Goal: Task Accomplishment & Management: Complete application form

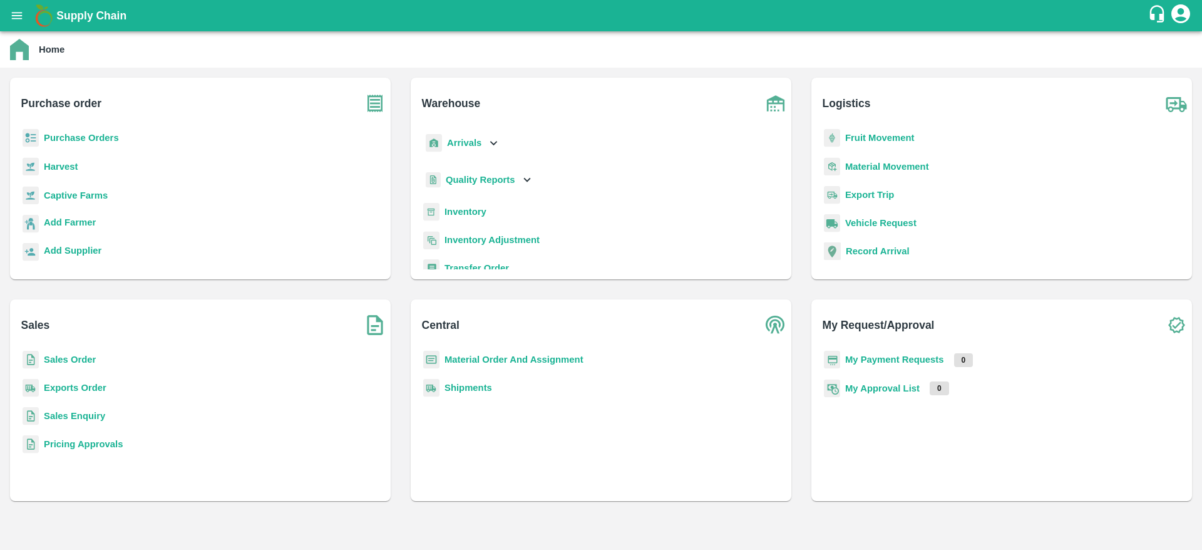
click at [48, 135] on b "Purchase Orders" at bounding box center [81, 138] width 75 height 10
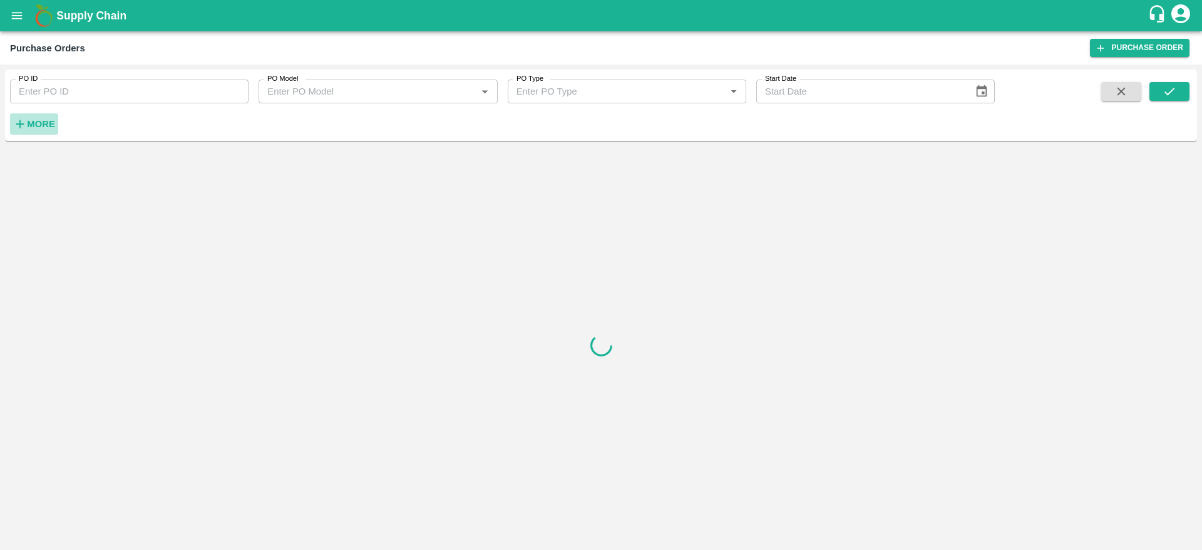
click at [30, 113] on button "More" at bounding box center [34, 123] width 48 height 21
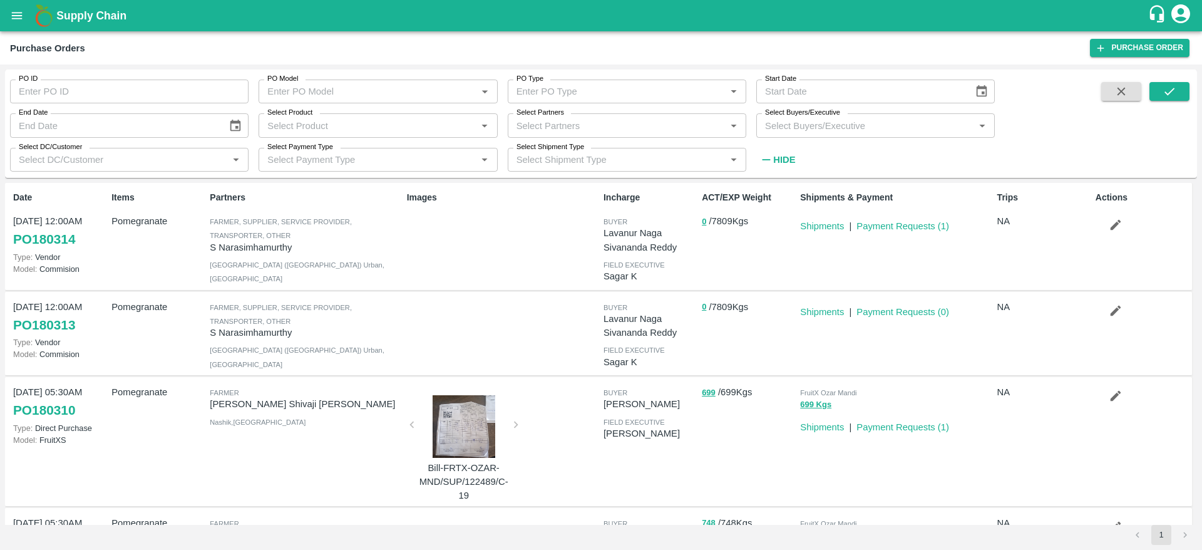
click at [783, 124] on input "Select Buyers/Executive" at bounding box center [865, 125] width 210 height 16
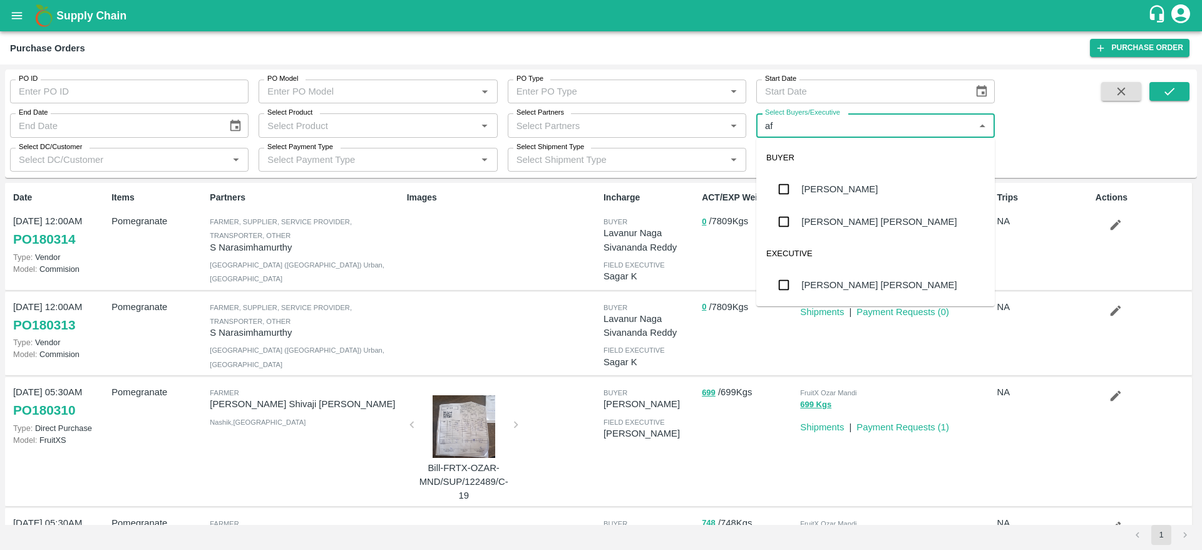
type input "a"
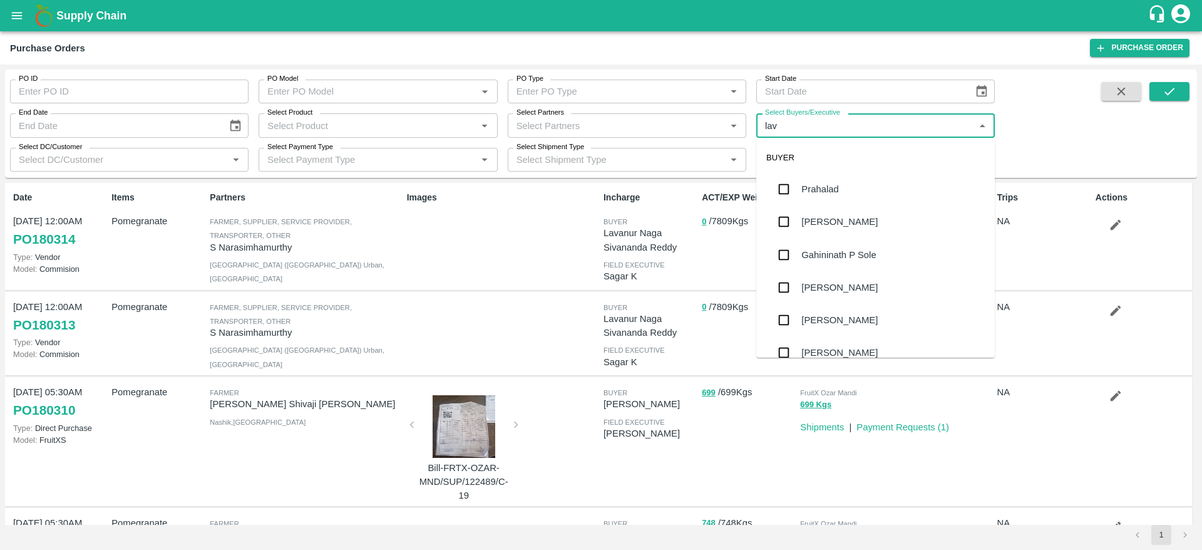
type input "lava"
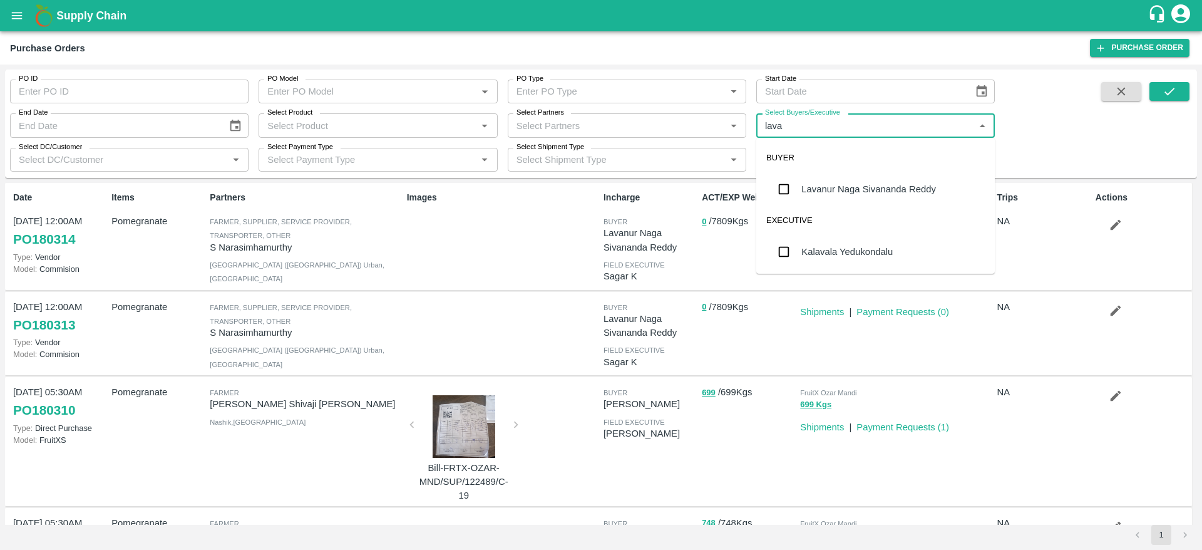
click at [825, 200] on div "Lavanur Naga Sivananda Reddy" at bounding box center [875, 189] width 239 height 33
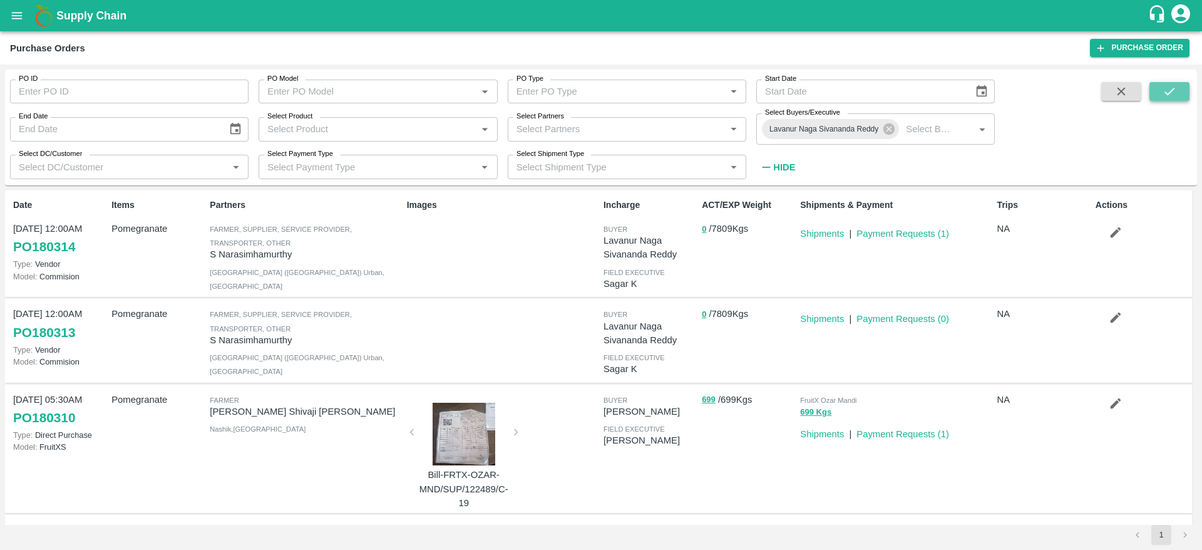
click at [1177, 98] on icon "submit" at bounding box center [1170, 92] width 14 height 14
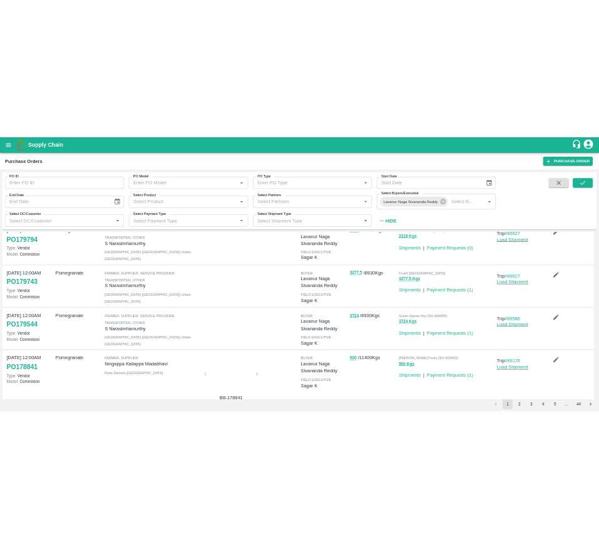
scroll to position [851, 0]
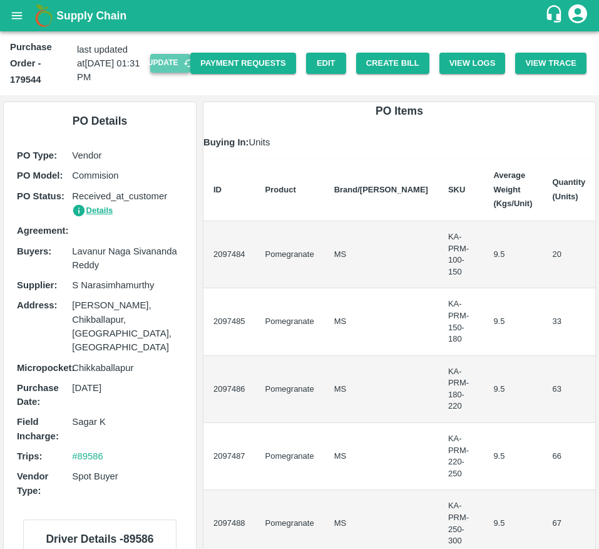
click at [162, 62] on button "Update" at bounding box center [170, 63] width 40 height 18
click at [394, 58] on button "Create Bill" at bounding box center [392, 64] width 73 height 22
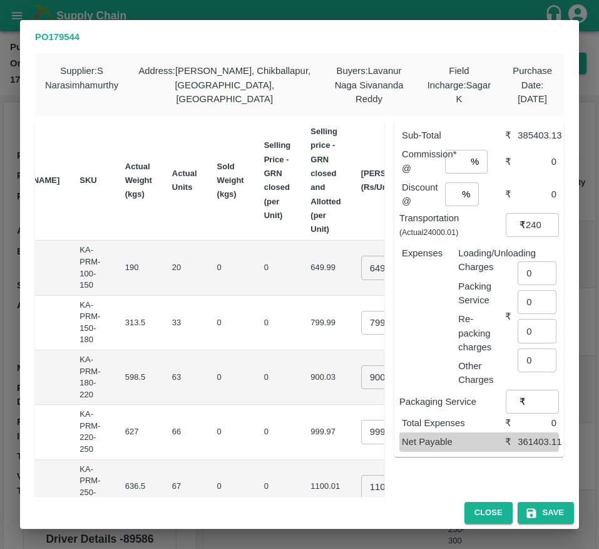
scroll to position [0, 199]
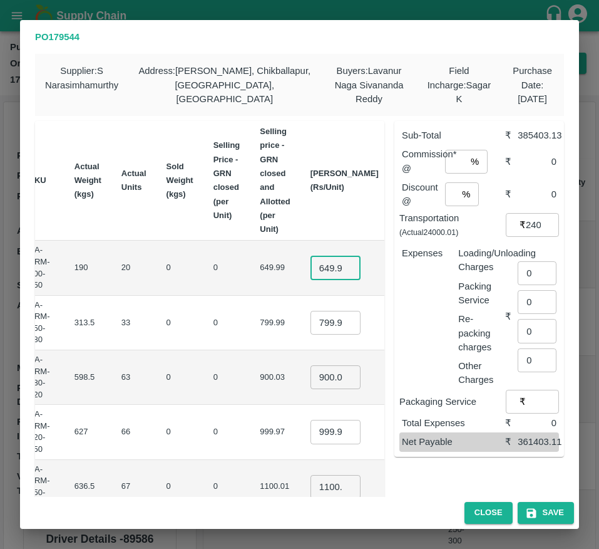
click at [311, 267] on input "649.99" at bounding box center [336, 267] width 50 height 24
type input "900"
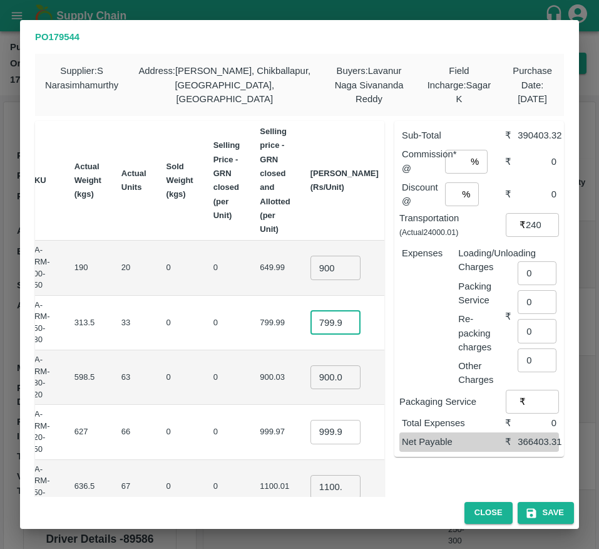
click at [311, 316] on input "799.9949999999999" at bounding box center [336, 323] width 50 height 24
type input "1000"
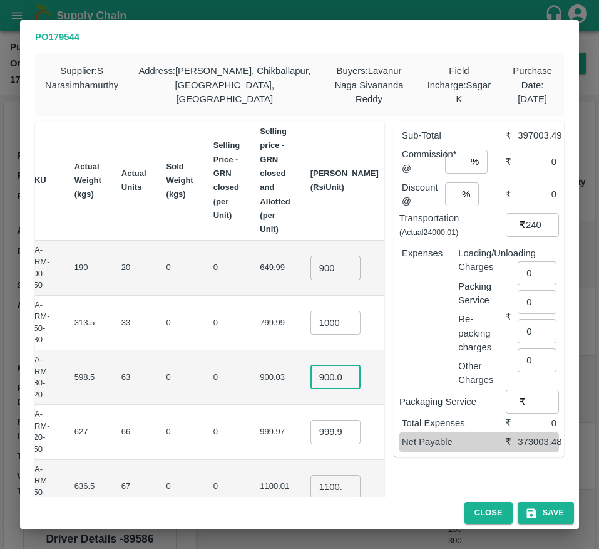
click at [311, 374] on input "900.03" at bounding box center [336, 377] width 50 height 24
type input "1150"
click at [311, 424] on input "999.97" at bounding box center [336, 432] width 50 height 24
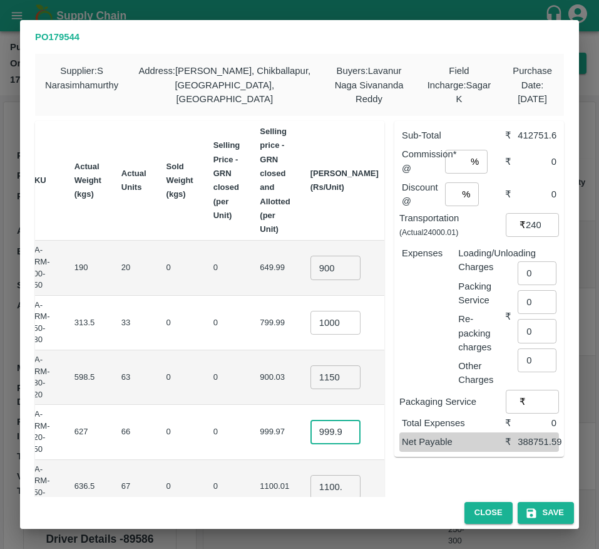
scroll to position [0, 0]
click at [311, 424] on input "999.97" at bounding box center [336, 432] width 50 height 24
type input "1250"
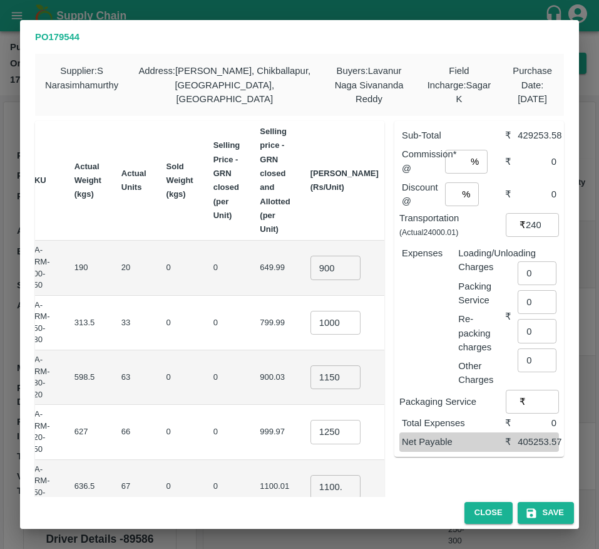
click at [204, 422] on td "0" at bounding box center [227, 432] width 47 height 54
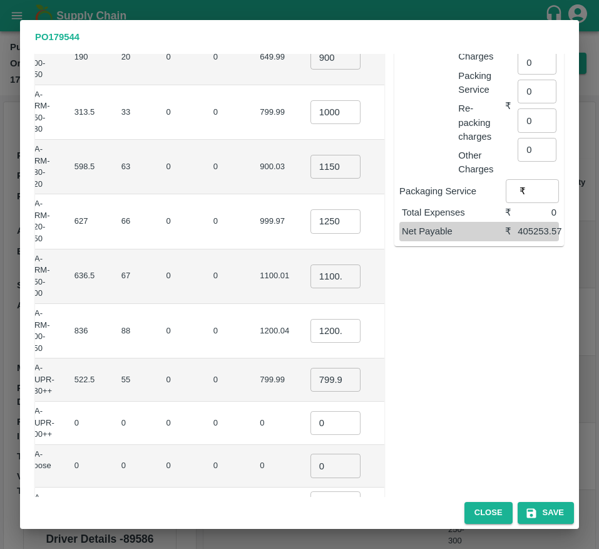
scroll to position [215, 0]
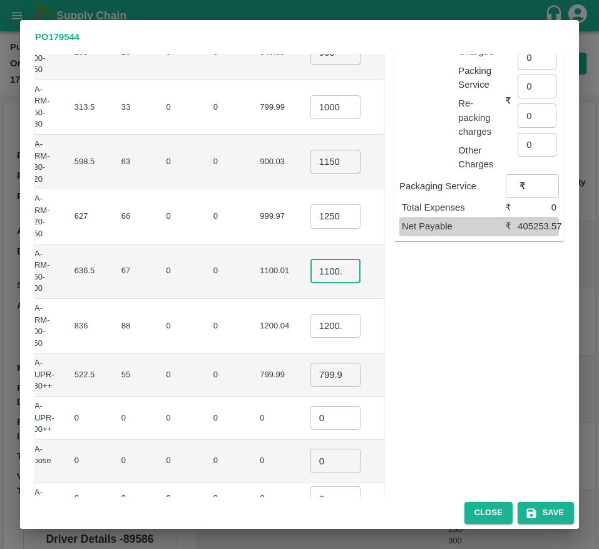
click at [311, 266] on input "1100.005" at bounding box center [336, 271] width 50 height 24
type input "1350"
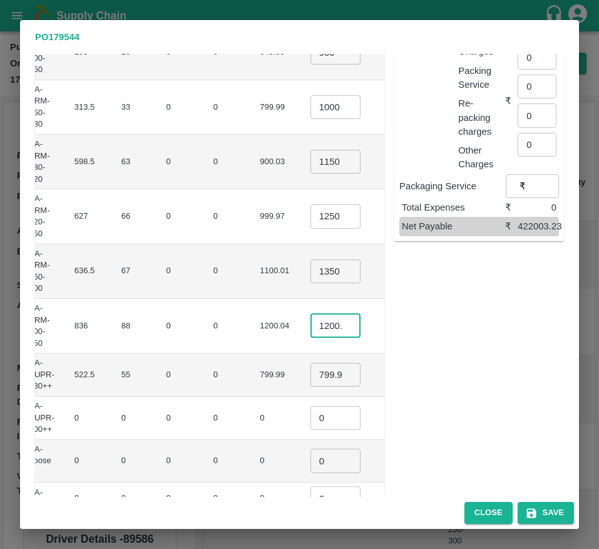
click at [311, 328] on input "1200.04" at bounding box center [336, 326] width 50 height 24
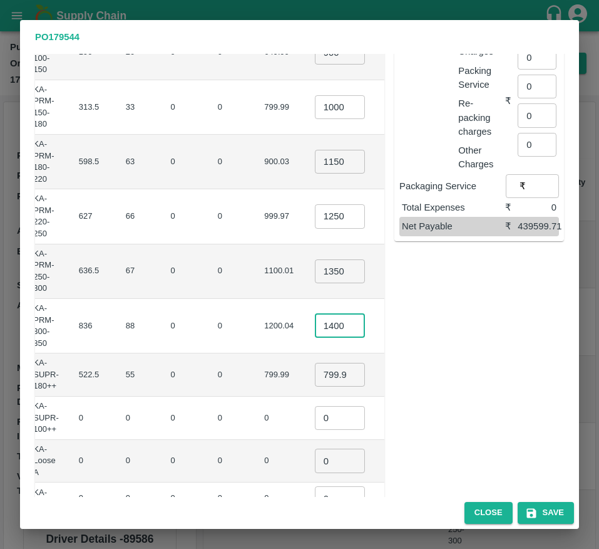
scroll to position [0, 4]
type input "1400"
click at [315, 377] on input "799.9949999999999" at bounding box center [340, 375] width 50 height 24
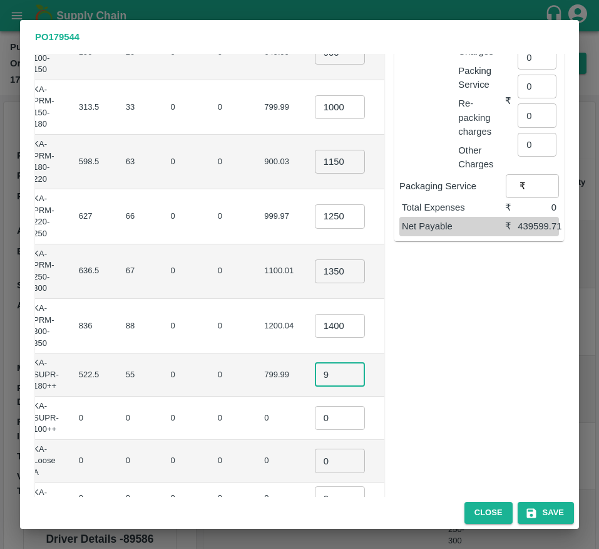
scroll to position [0, 188]
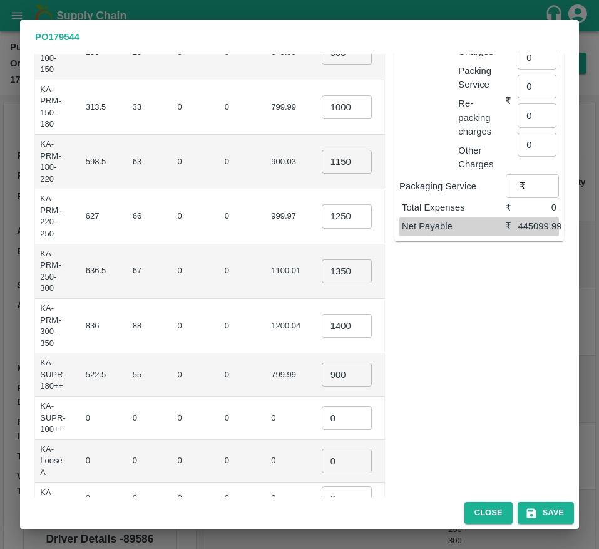
click at [400, 374] on td "₹49500" at bounding box center [426, 374] width 52 height 43
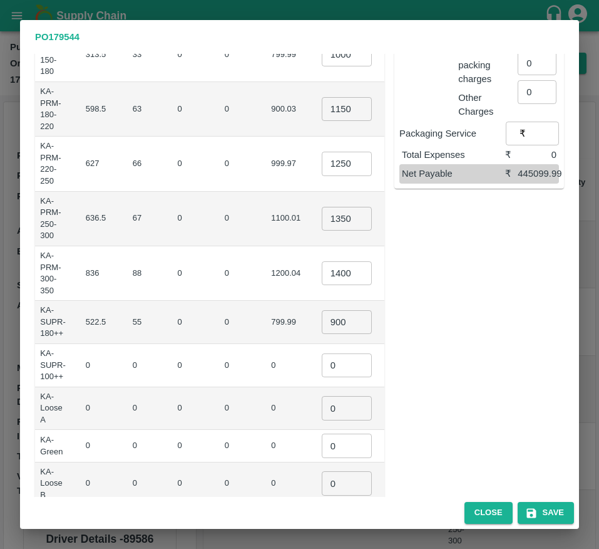
scroll to position [272, 0]
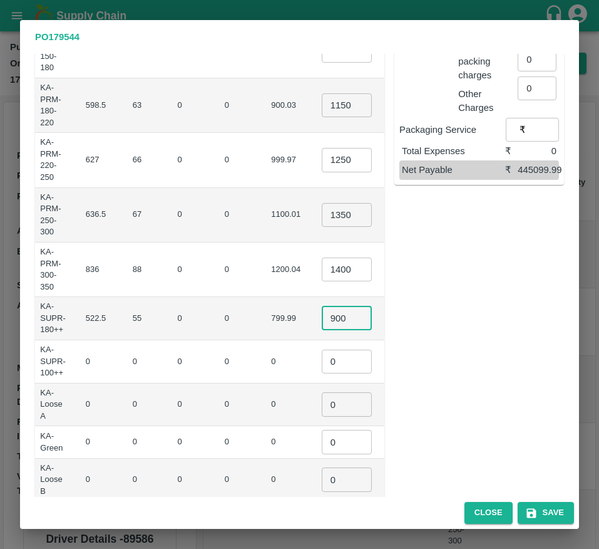
click at [322, 329] on input "900" at bounding box center [347, 318] width 50 height 24
type input "850"
click at [322, 360] on input "0" at bounding box center [347, 361] width 50 height 24
type input "1"
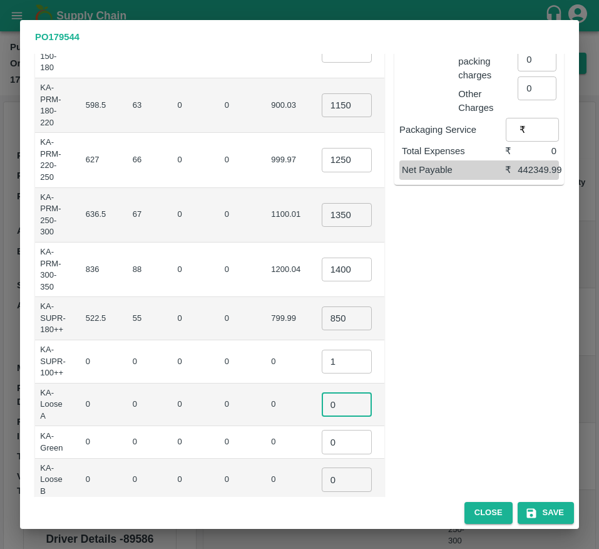
click at [322, 407] on input "0" at bounding box center [347, 404] width 50 height 24
type input "1"
click at [322, 449] on input "0" at bounding box center [347, 442] width 50 height 24
type input "1"
click at [322, 469] on input "0" at bounding box center [347, 479] width 50 height 24
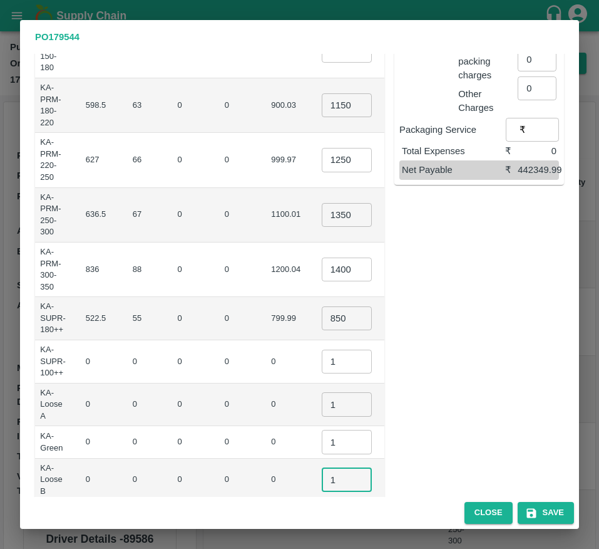
type input "1"
click at [326, 469] on td "1 ​" at bounding box center [356, 479] width 88 height 43
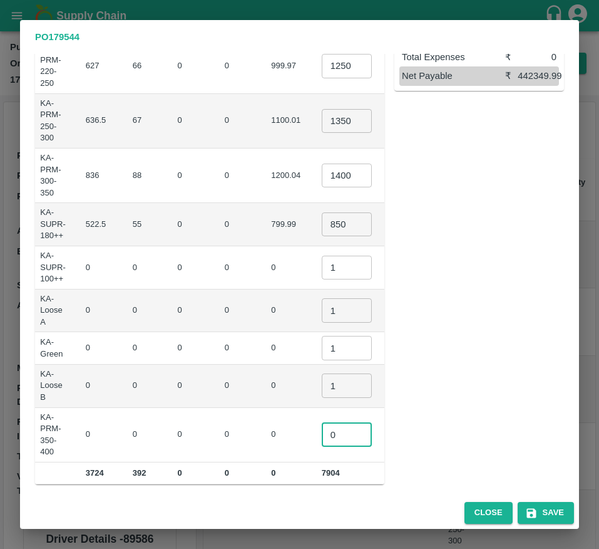
click at [322, 430] on input "0" at bounding box center [347, 435] width 50 height 24
type input "1"
click at [400, 393] on td "₹0" at bounding box center [426, 385] width 52 height 43
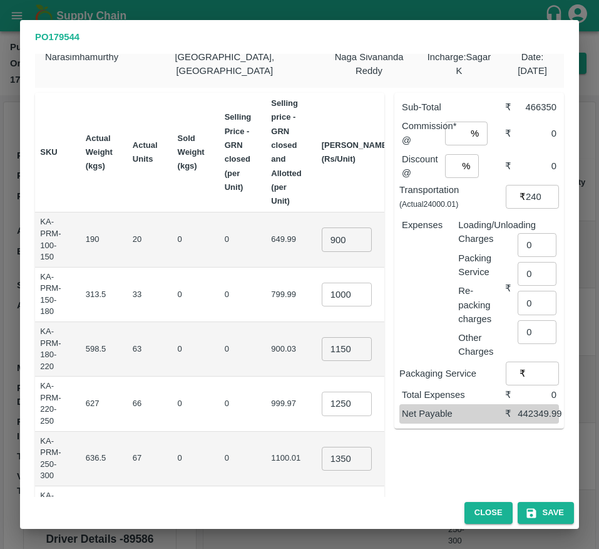
scroll to position [0, 0]
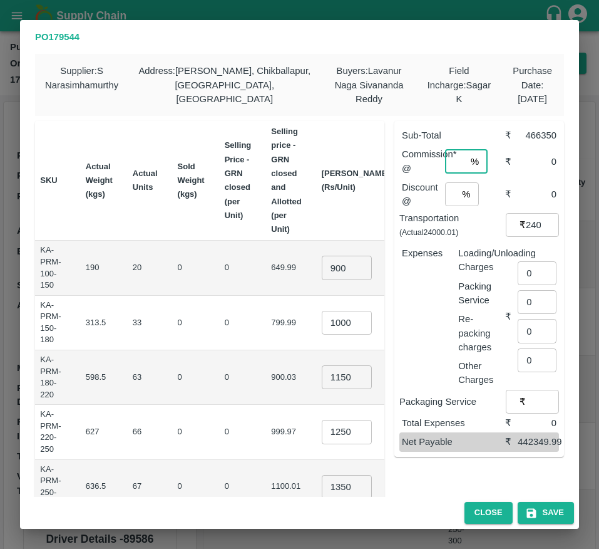
click at [452, 163] on input "number" at bounding box center [455, 162] width 21 height 24
type input "6"
click at [448, 193] on input "number" at bounding box center [451, 194] width 13 height 24
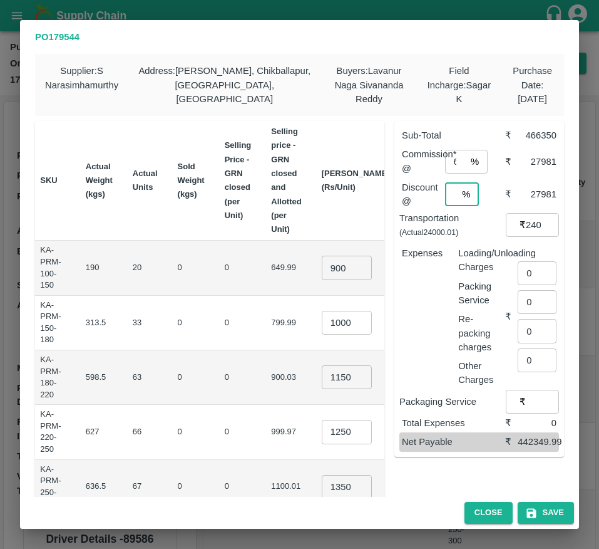
scroll to position [0, 3]
type input "6"
click at [529, 267] on input "0" at bounding box center [537, 273] width 39 height 24
click at [535, 262] on input "number" at bounding box center [541, 266] width 46 height 24
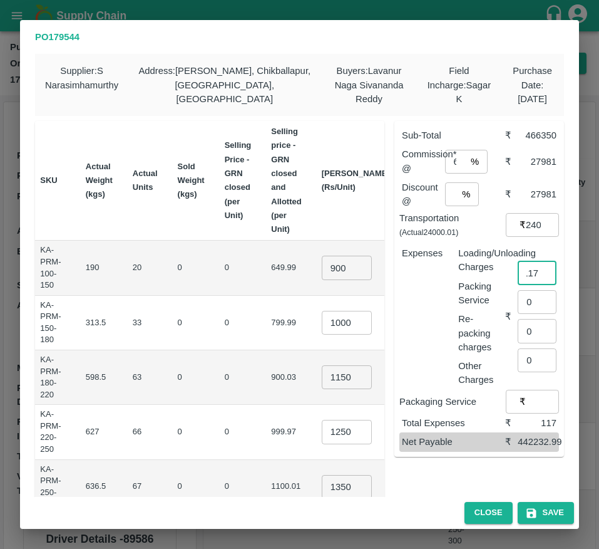
scroll to position [0, 9]
type input "1176"
click at [553, 519] on button "Save" at bounding box center [546, 513] width 56 height 22
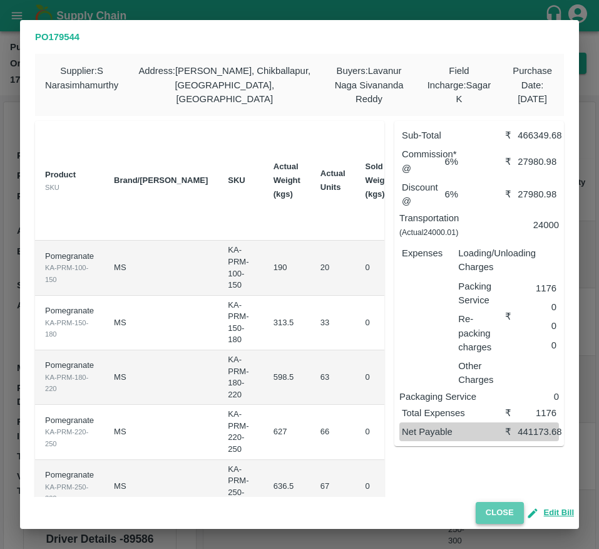
click at [500, 510] on button "Close" at bounding box center [500, 513] width 48 height 22
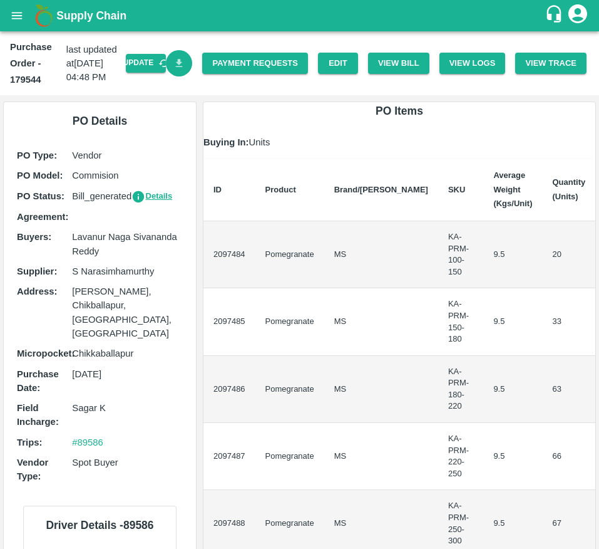
click at [178, 67] on icon "Download Bill" at bounding box center [179, 64] width 12 height 12
click at [24, 20] on icon "open drawer" at bounding box center [17, 16] width 14 height 14
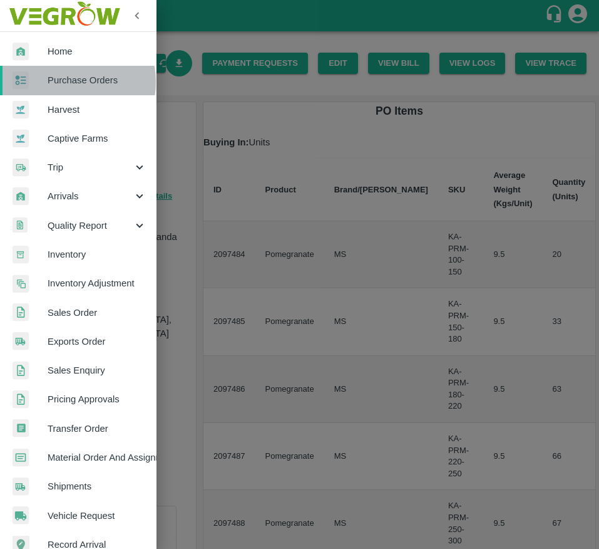
click at [65, 81] on span "Purchase Orders" at bounding box center [97, 80] width 99 height 14
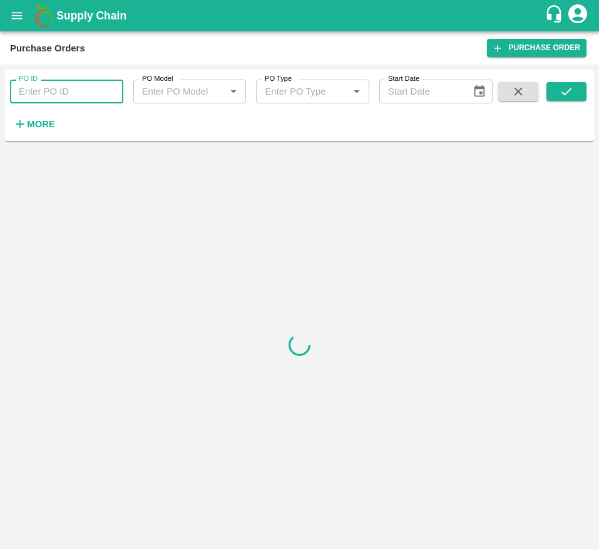
click at [68, 100] on input "PO ID" at bounding box center [66, 92] width 113 height 24
type input "179882"
click at [558, 95] on button "submit" at bounding box center [567, 91] width 40 height 19
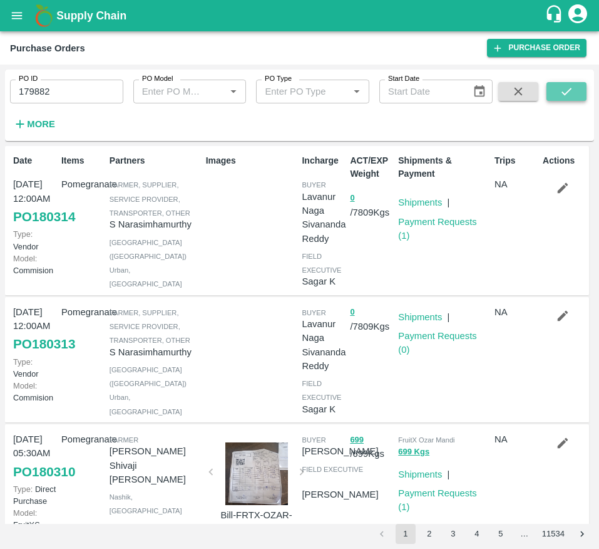
click at [577, 90] on button "submit" at bounding box center [567, 91] width 40 height 19
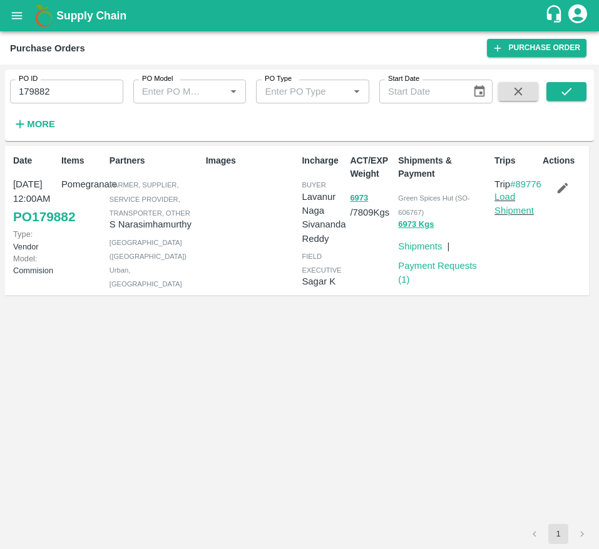
click at [211, 410] on div "Date 08 Oct, 12:00AM PO 179882 Type: Vendor Model: Commision Items Pomegranate …" at bounding box center [299, 335] width 589 height 378
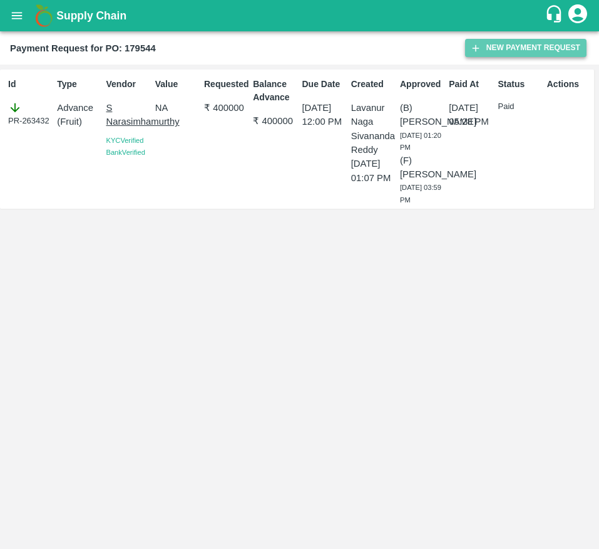
click at [519, 44] on button "New Payment Request" at bounding box center [525, 48] width 121 height 18
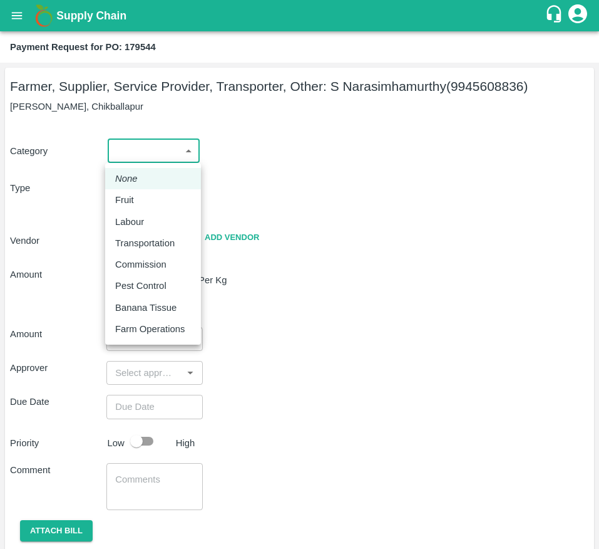
click at [167, 151] on body "Supply Chain Payment Request for PO: 179544 Farmer, Supplier, Service Provider,…" at bounding box center [299, 274] width 599 height 549
click at [152, 196] on div "Fruit" at bounding box center [153, 200] width 76 height 14
type input "1"
type input "S Narasimhamurthy - 9945608836(Farmer, Supplier, Service Provider, Transporter,…"
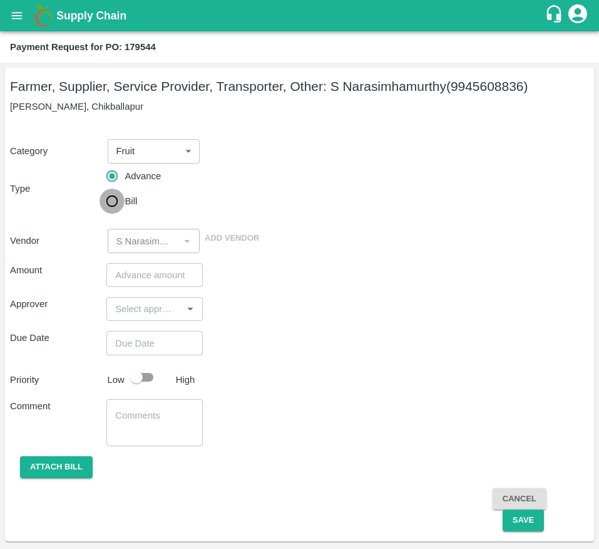
click at [115, 197] on input "Bill" at bounding box center [112, 200] width 25 height 25
radio input "true"
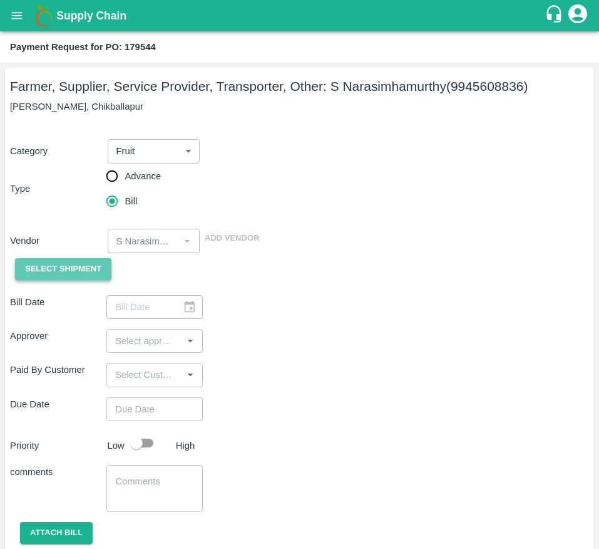
click at [52, 264] on span "Select Shipment" at bounding box center [63, 269] width 76 height 14
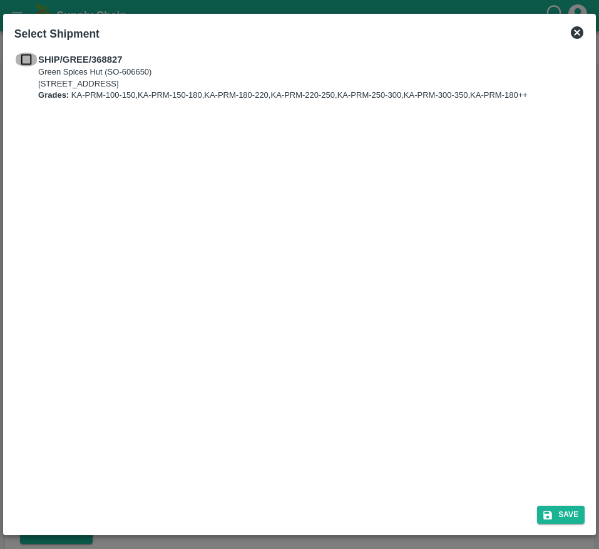
click at [26, 56] on input "checkbox" at bounding box center [26, 60] width 24 height 14
checkbox input "true"
click at [566, 516] on button "Save" at bounding box center [561, 514] width 48 height 18
type input "07/10/2025"
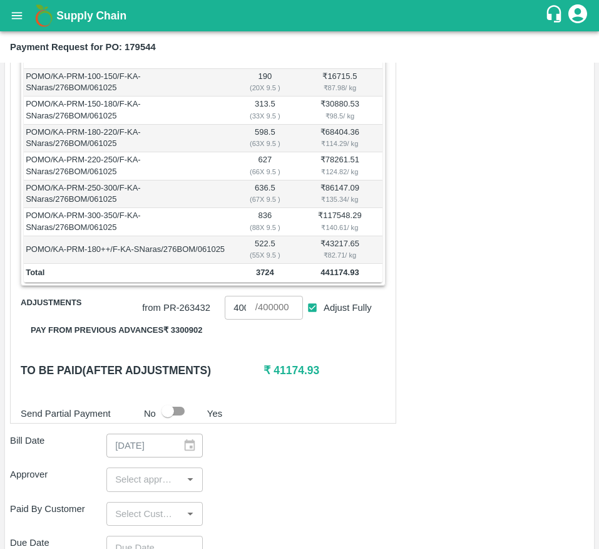
scroll to position [271, 0]
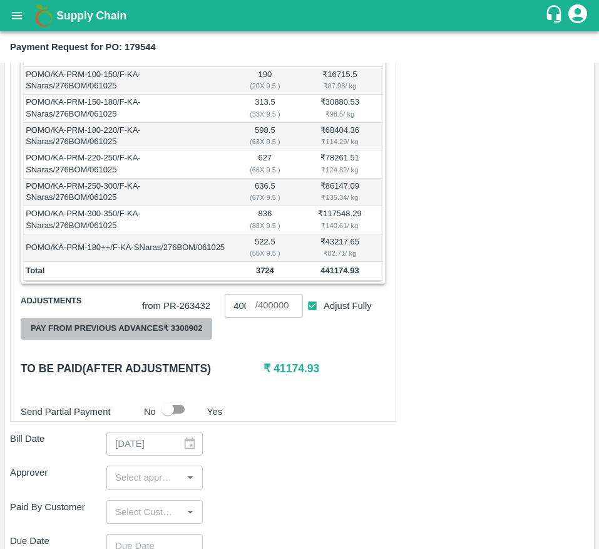
click at [174, 339] on button "Pay from previous advances ₹ 3300902" at bounding box center [117, 328] width 192 height 22
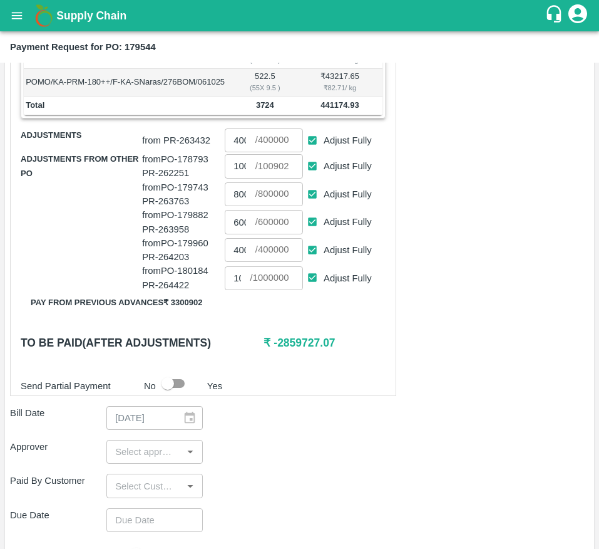
scroll to position [435, 0]
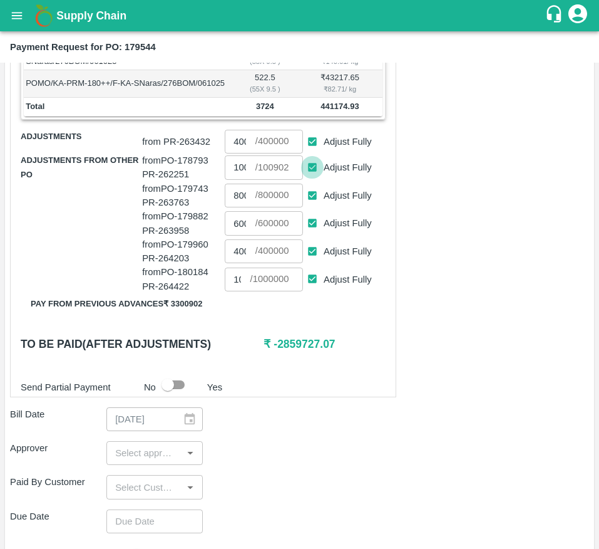
click at [313, 179] on input "Adjust Fully" at bounding box center [312, 167] width 23 height 23
checkbox input "false"
type input "0"
click at [313, 207] on input "Adjust Fully" at bounding box center [312, 195] width 23 height 23
checkbox input "false"
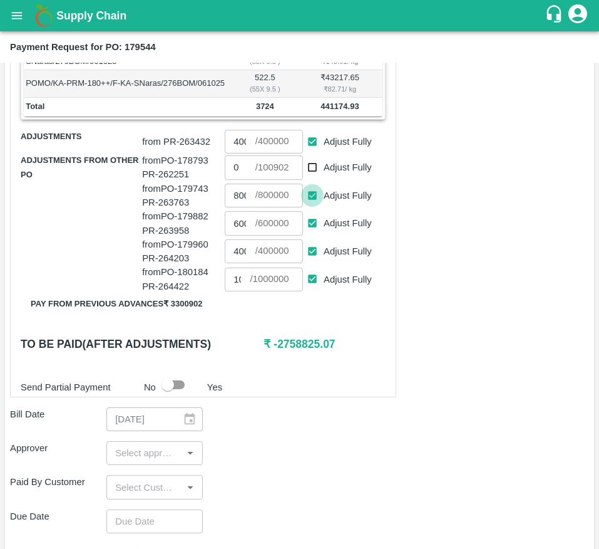
type input "0"
click at [309, 235] on input "Adjust Fully" at bounding box center [312, 223] width 23 height 23
checkbox input "false"
type input "0"
click at [312, 263] on input "Adjust Fully" at bounding box center [312, 251] width 23 height 23
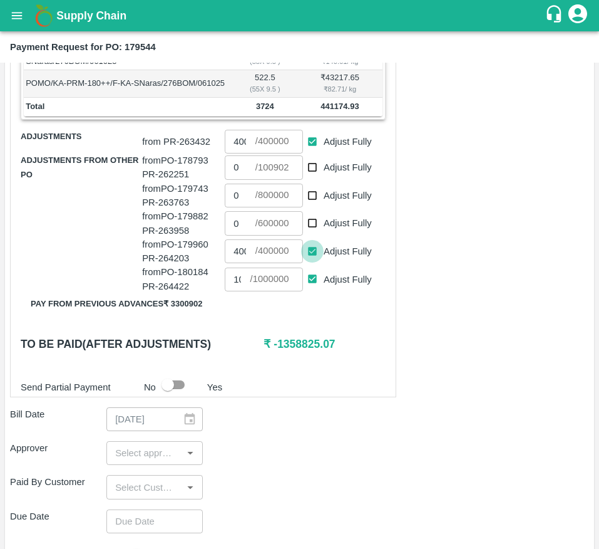
checkbox input "false"
type input "0"
click at [312, 291] on input "Adjust Fully" at bounding box center [312, 278] width 23 height 23
checkbox input "false"
type input "0"
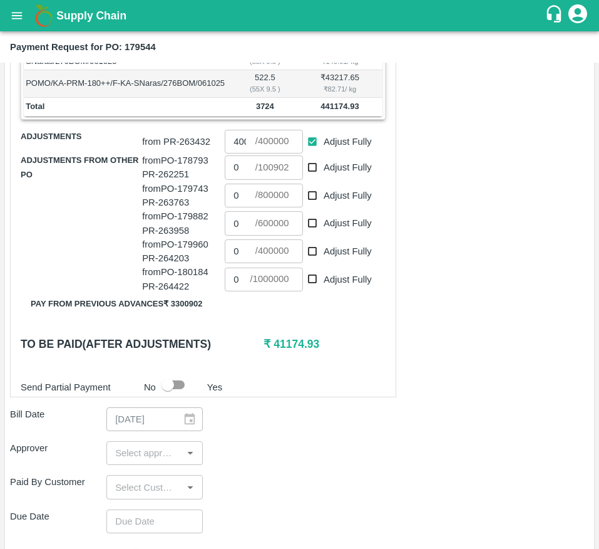
click at [374, 338] on div "Shipment - SHIP/GREE/368827 Lots (Labels) Weight (Kgs) Total Price (₹) POMO/KA-…" at bounding box center [203, 123] width 386 height 547
click at [237, 179] on input "0" at bounding box center [240, 167] width 30 height 24
type input "41100"
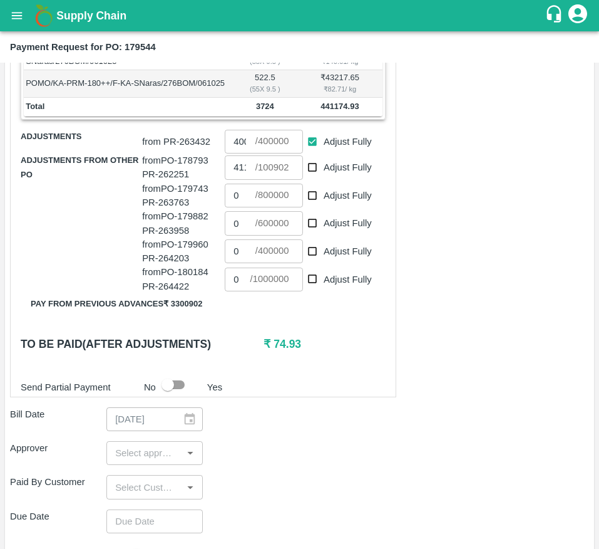
click at [351, 352] on h6 "₹ 74.93" at bounding box center [324, 344] width 121 height 18
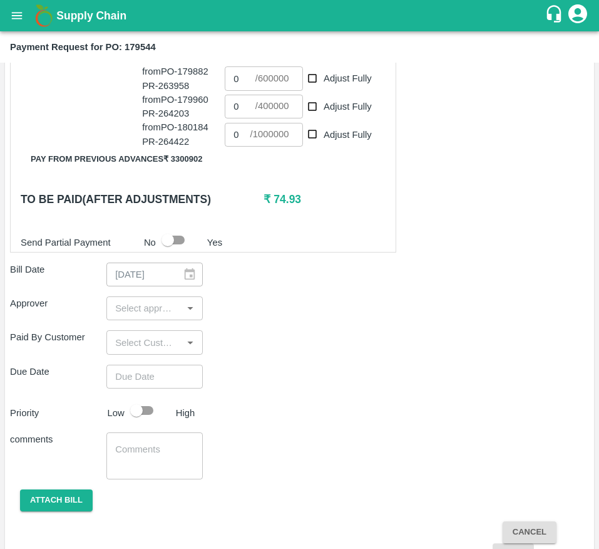
scroll to position [581, 0]
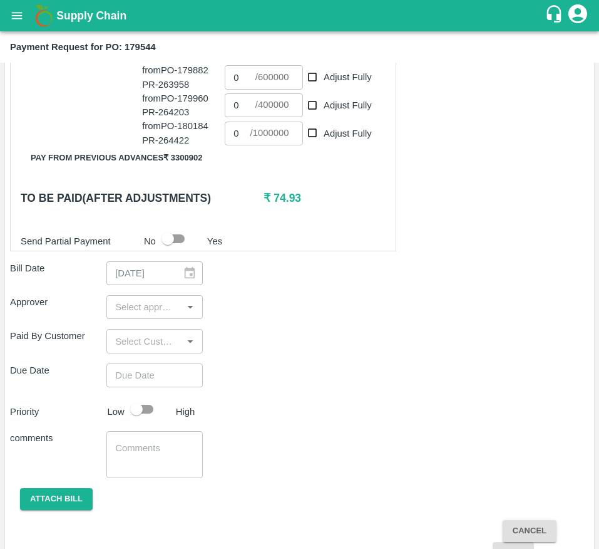
click at [136, 312] on div "​" at bounding box center [154, 307] width 96 height 24
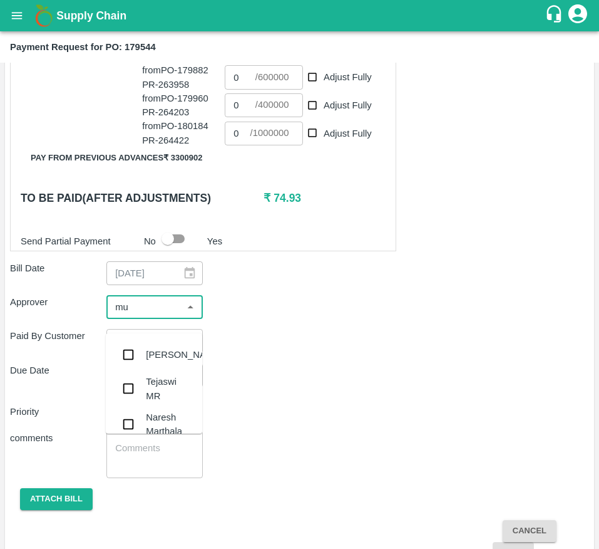
type input "muk"
click at [133, 353] on input "checkbox" at bounding box center [128, 354] width 25 height 25
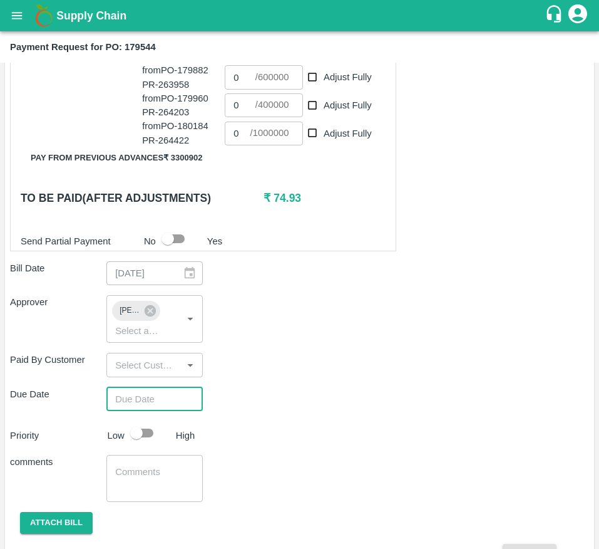
type input "DD/MM/YYYY hh:mm aa"
click at [134, 411] on input "DD/MM/YYYY hh:mm aa" at bounding box center [150, 399] width 88 height 24
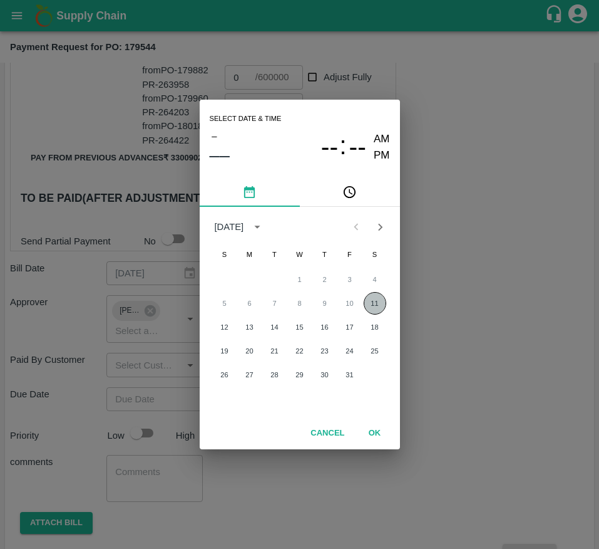
click at [371, 303] on button "11" at bounding box center [375, 303] width 23 height 23
type input "[DATE] 12:00 AM"
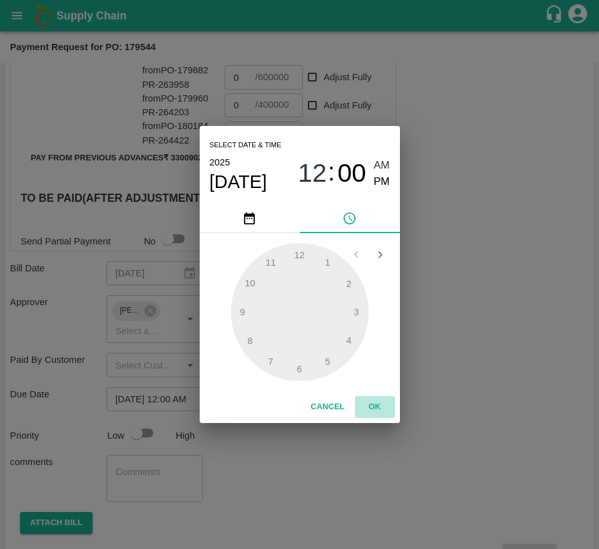
click at [362, 405] on button "OK" at bounding box center [375, 407] width 40 height 22
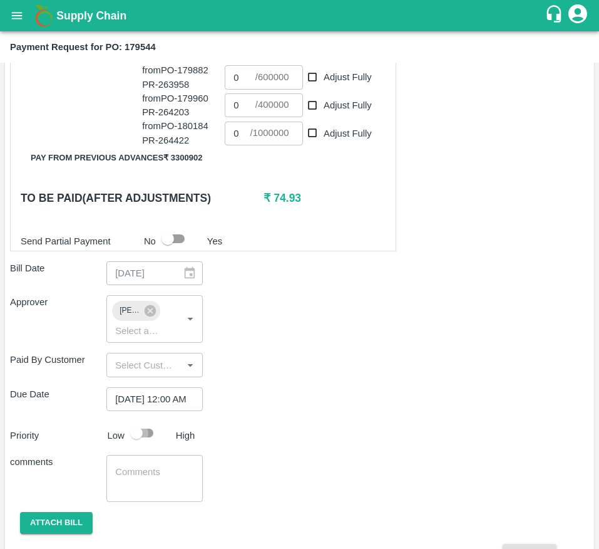
scroll to position [0, 0]
click at [142, 443] on input "checkbox" at bounding box center [136, 433] width 71 height 24
checkbox input "true"
click at [72, 524] on div "Shipment - SHIP/GREE/368827 Lots (Labels) Weight (Kgs) Total Price (₹) POMO/KA-…" at bounding box center [299, 145] width 579 height 883
click at [68, 533] on button "Attach bill" at bounding box center [56, 523] width 73 height 22
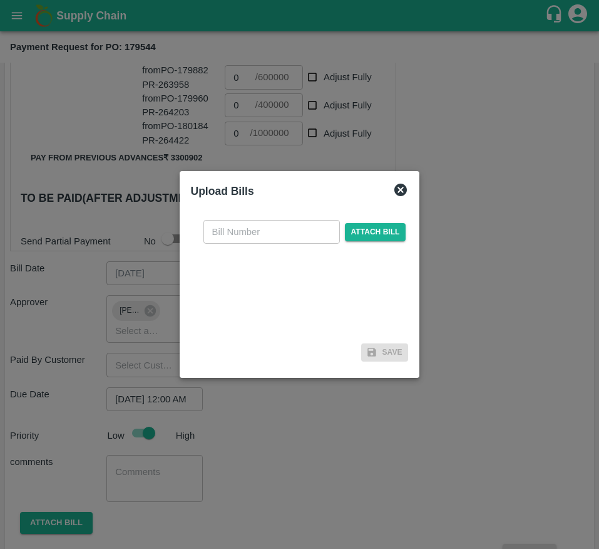
click at [262, 240] on input "text" at bounding box center [272, 232] width 137 height 24
type input "179544"
click at [379, 232] on span "Attach bill" at bounding box center [375, 232] width 61 height 18
click at [0, 0] on input "Attach bill" at bounding box center [0, 0] width 0 height 0
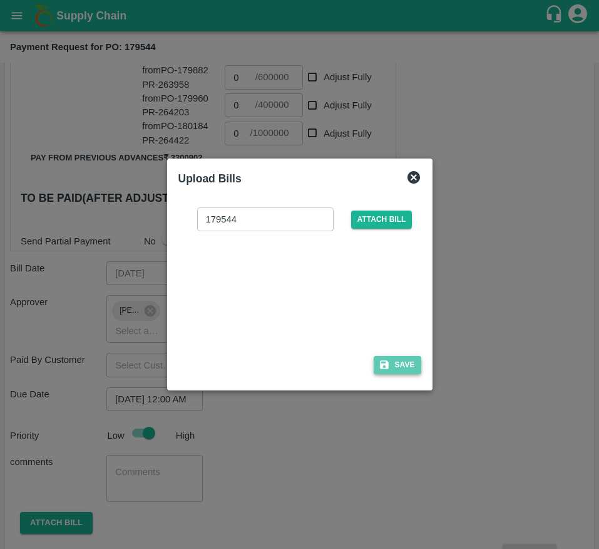
click at [400, 361] on button "Save" at bounding box center [398, 365] width 48 height 18
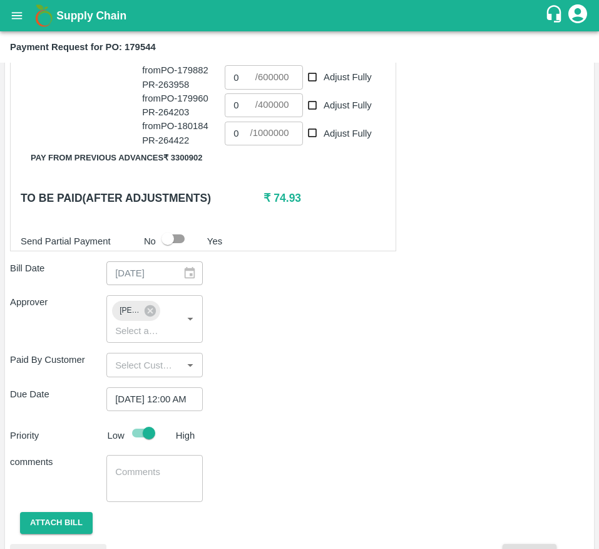
scroll to position [693, 0]
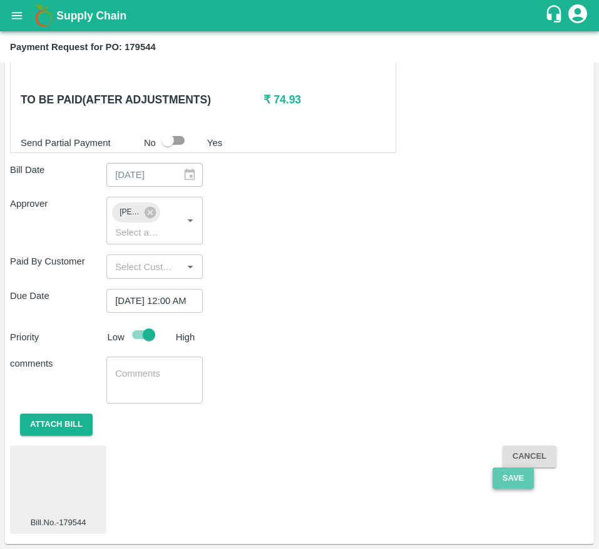
click at [527, 470] on button "Save" at bounding box center [513, 478] width 41 height 22
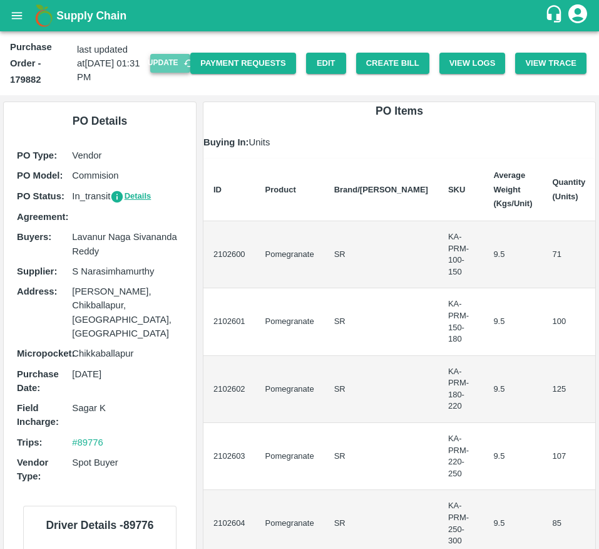
click at [157, 59] on button "Update" at bounding box center [170, 63] width 40 height 18
click at [384, 54] on button "Create Bill" at bounding box center [392, 64] width 73 height 22
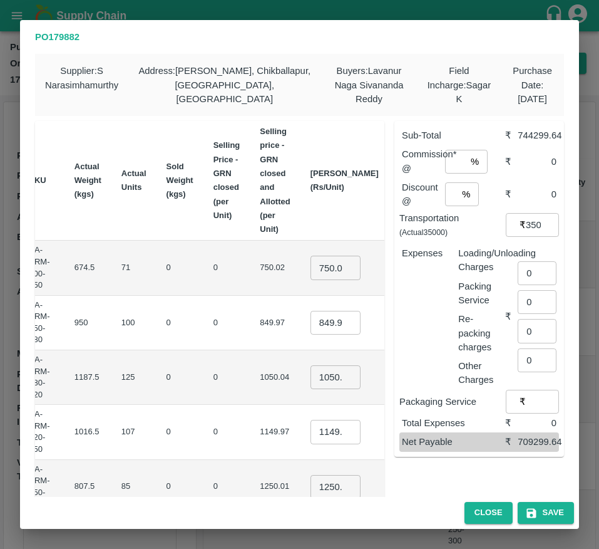
scroll to position [0, 197]
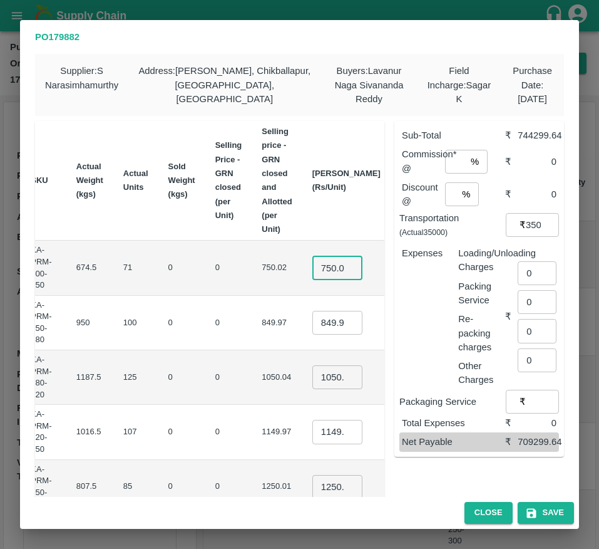
click at [312, 272] on input "750.025" at bounding box center [337, 267] width 50 height 24
type input "850"
click at [312, 332] on input "849.965" at bounding box center [337, 323] width 50 height 24
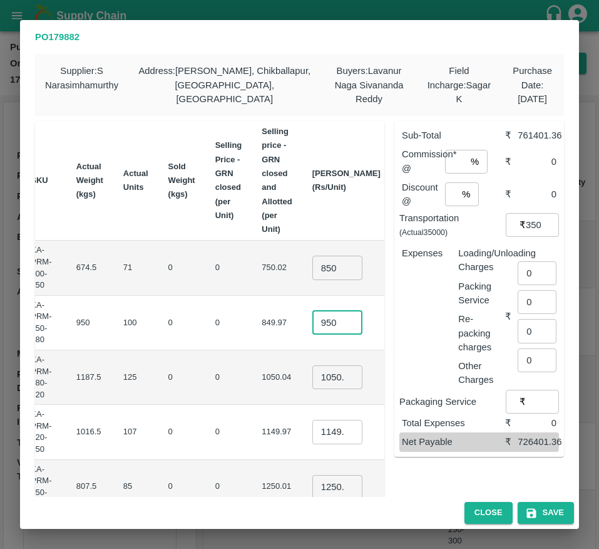
type input "950"
click at [312, 372] on input "1050.035" at bounding box center [337, 377] width 50 height 24
type input "1050"
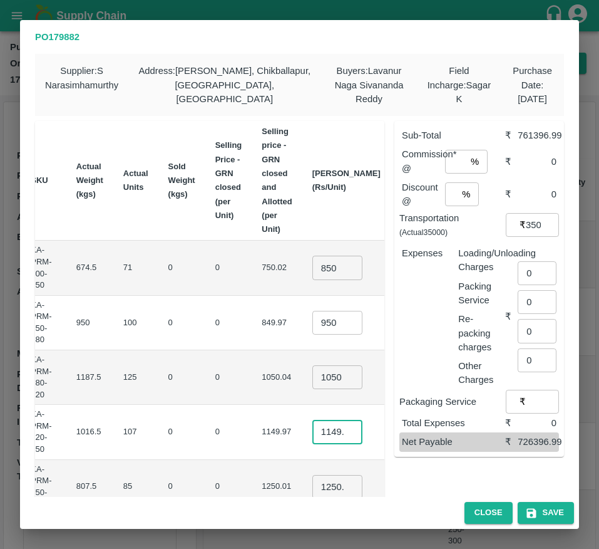
scroll to position [0, 0]
click at [312, 431] on input "1149.975" at bounding box center [337, 432] width 50 height 24
type input "1150"
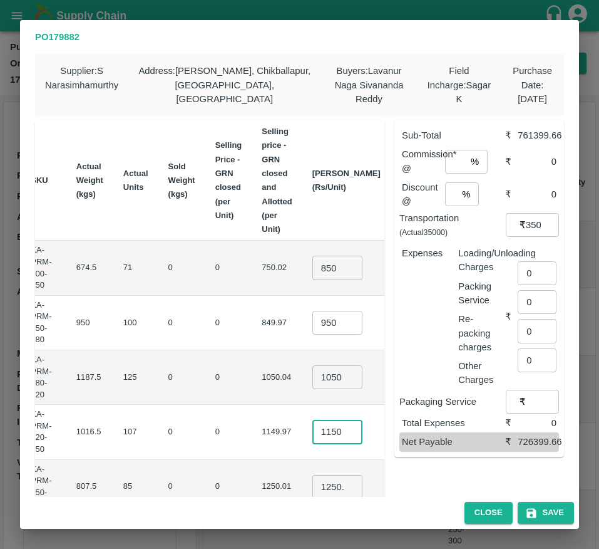
scroll to position [0, 0]
click at [391, 430] on td "₹123050" at bounding box center [422, 432] width 63 height 54
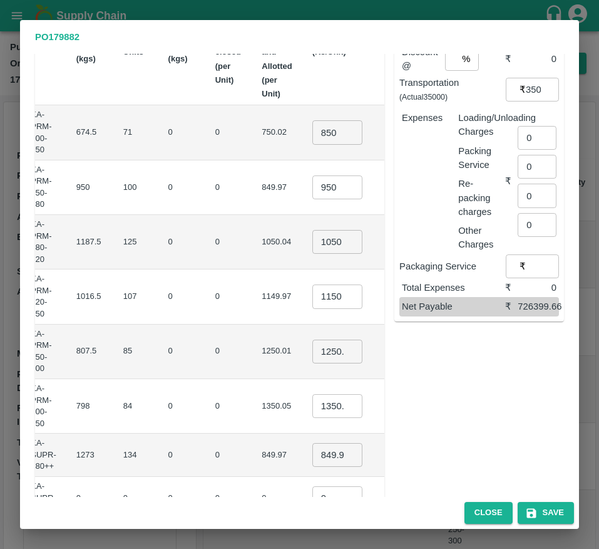
scroll to position [141, 0]
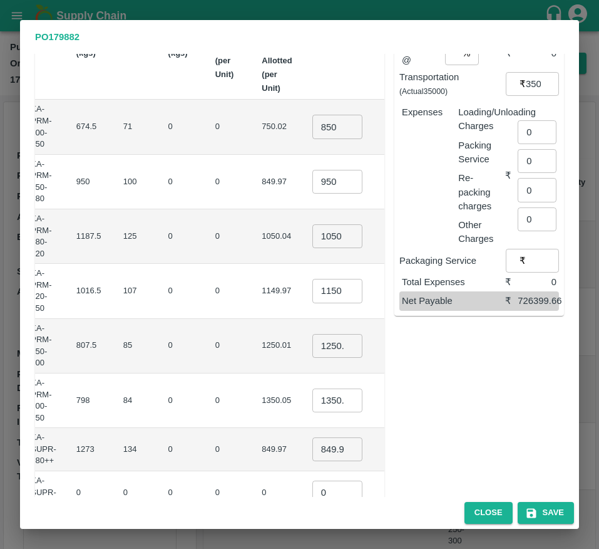
click at [302, 464] on td "849.965 ​" at bounding box center [346, 449] width 88 height 43
click at [312, 452] on input "849.965" at bounding box center [337, 449] width 50 height 24
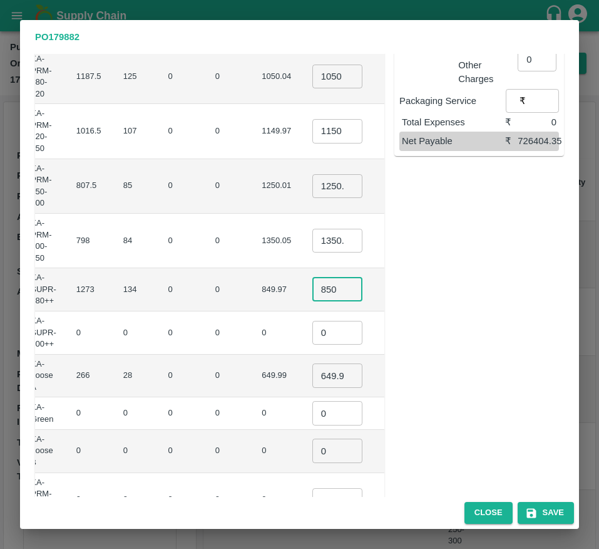
scroll to position [315, 0]
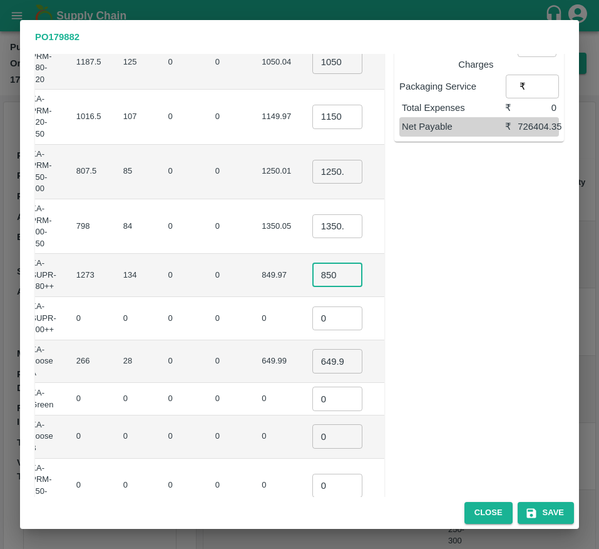
type input "850"
click at [312, 319] on input "0" at bounding box center [337, 318] width 50 height 24
type input "1"
click at [312, 362] on input "649.99" at bounding box center [337, 361] width 50 height 24
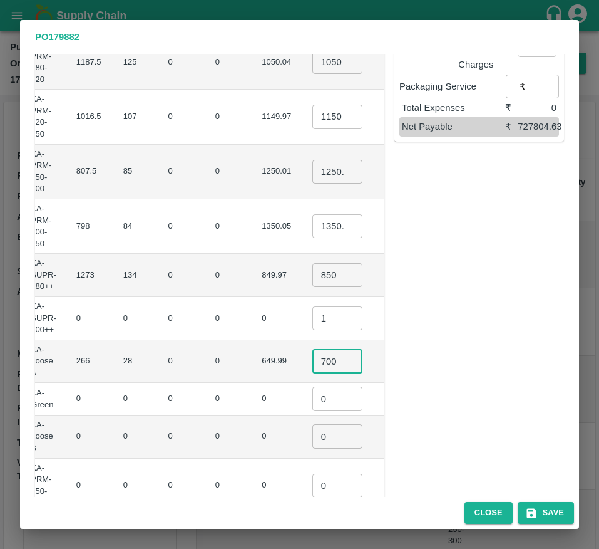
type input "700"
click at [312, 395] on input "0" at bounding box center [337, 398] width 50 height 24
type input "1"
click at [312, 434] on input "0" at bounding box center [337, 436] width 50 height 24
type input "1"
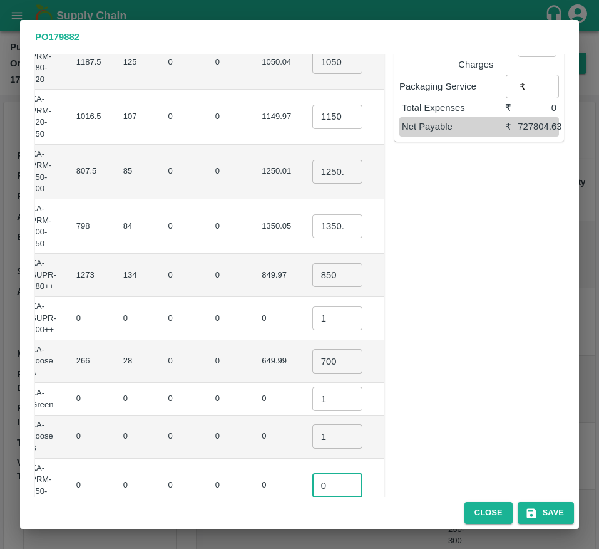
click at [312, 483] on input "0" at bounding box center [337, 485] width 50 height 24
type input "1"
click at [391, 448] on td "₹0" at bounding box center [422, 436] width 63 height 43
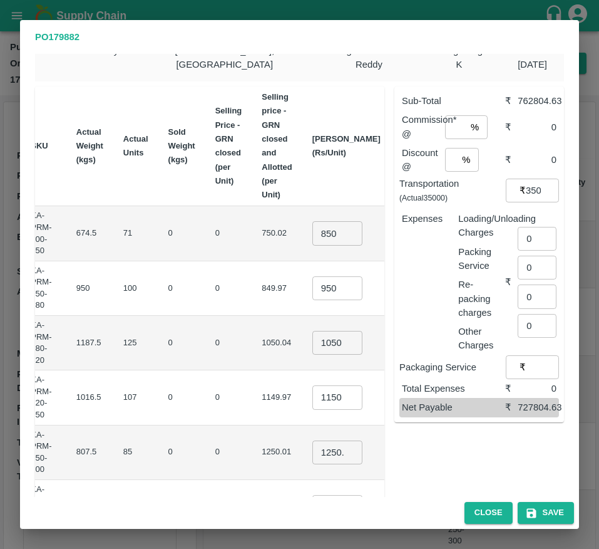
scroll to position [0, 0]
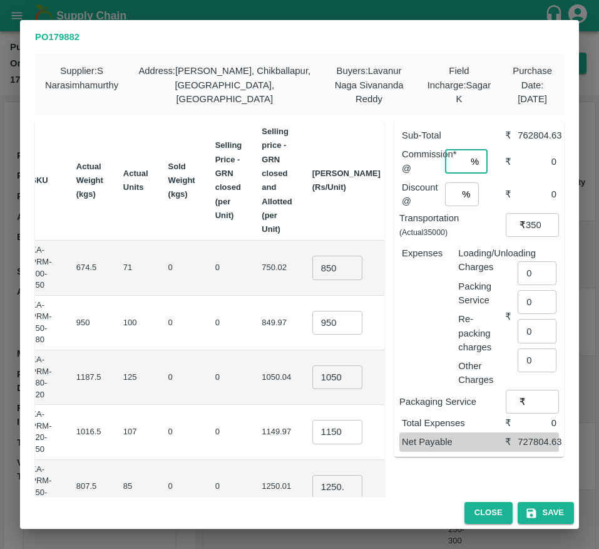
click at [451, 163] on input "number" at bounding box center [455, 162] width 21 height 24
type input "6"
click at [446, 194] on input "number" at bounding box center [451, 194] width 13 height 24
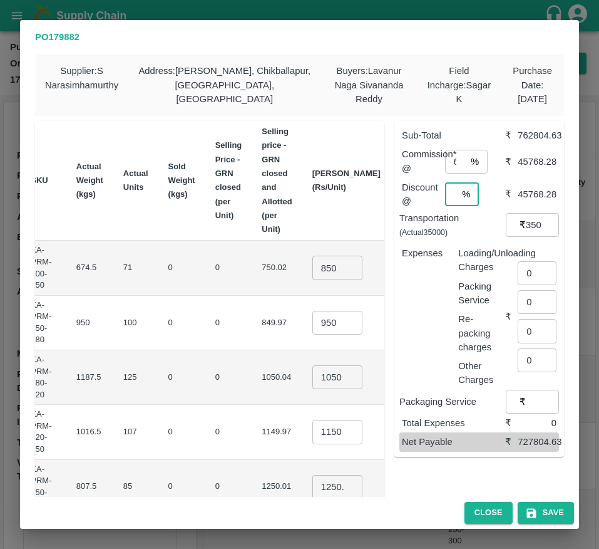
scroll to position [0, 3]
type input "6"
click at [531, 272] on input "0" at bounding box center [537, 273] width 39 height 24
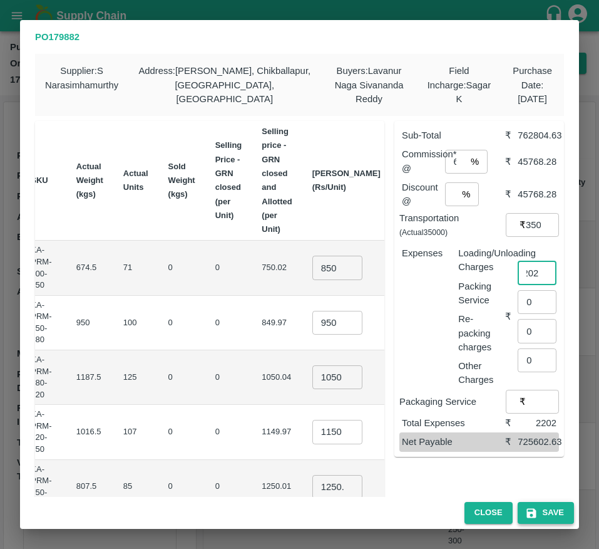
type input "2202"
click at [546, 517] on button "Save" at bounding box center [546, 513] width 56 height 22
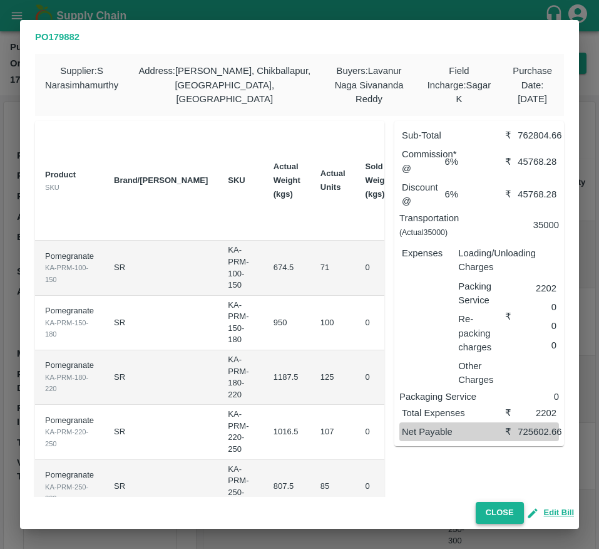
click at [489, 512] on button "Close" at bounding box center [500, 513] width 48 height 22
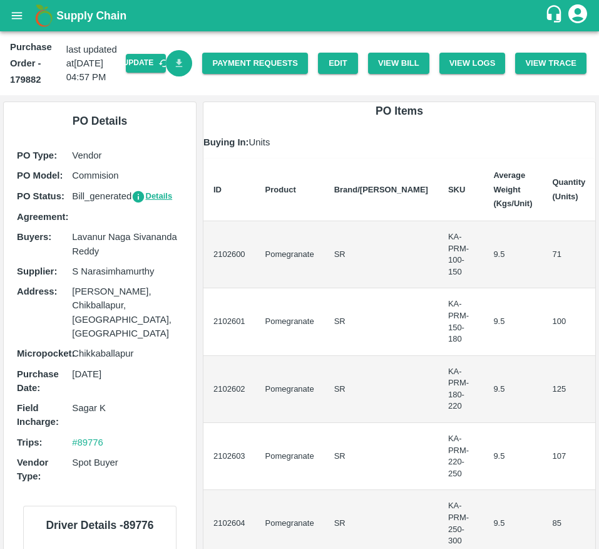
click at [187, 63] on link "Download Bill" at bounding box center [179, 63] width 27 height 27
click at [240, 70] on link "Payment Requests" at bounding box center [255, 64] width 106 height 22
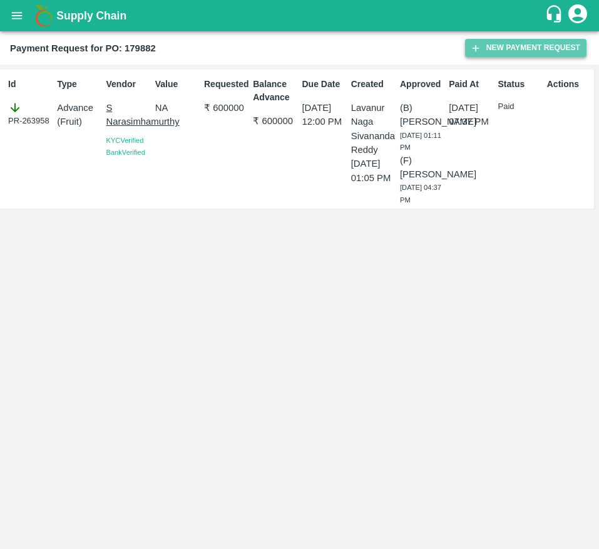
click at [507, 54] on button "New Payment Request" at bounding box center [525, 48] width 121 height 18
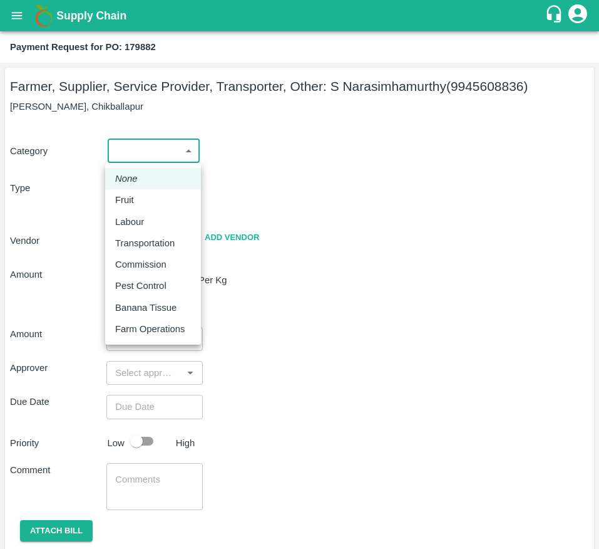
click at [128, 144] on body "Supply Chain Payment Request for PO: 179882 Farmer, Supplier, Service Provider,…" at bounding box center [299, 274] width 599 height 549
click at [138, 191] on li "Fruit" at bounding box center [153, 199] width 96 height 21
type input "1"
type input "S Narasimhamurthy - 9945608836(Farmer, Supplier, Service Provider, Transporter,…"
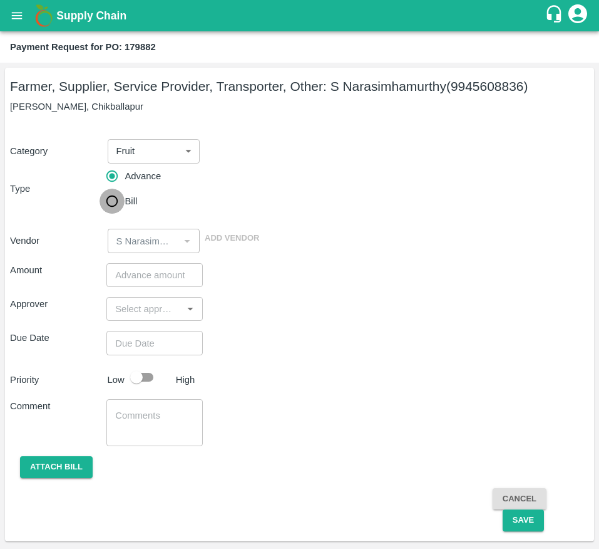
click at [118, 194] on input "Bill" at bounding box center [112, 200] width 25 height 25
radio input "true"
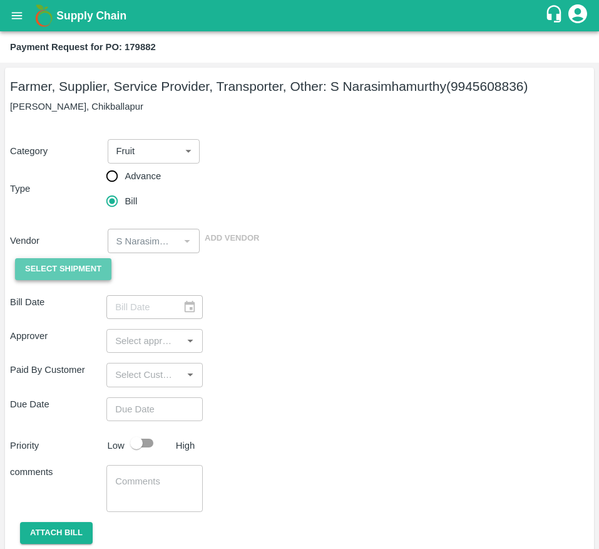
click at [46, 264] on span "Select Shipment" at bounding box center [63, 269] width 76 height 14
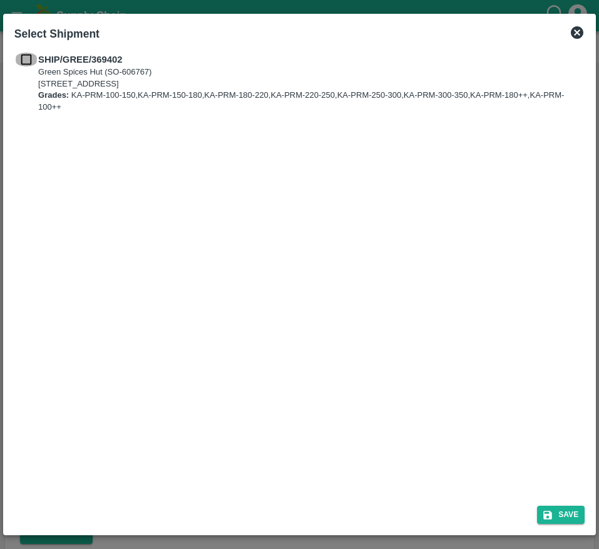
click at [26, 61] on input "checkbox" at bounding box center [26, 60] width 24 height 14
checkbox input "true"
click at [551, 505] on button "Save" at bounding box center [561, 514] width 48 height 18
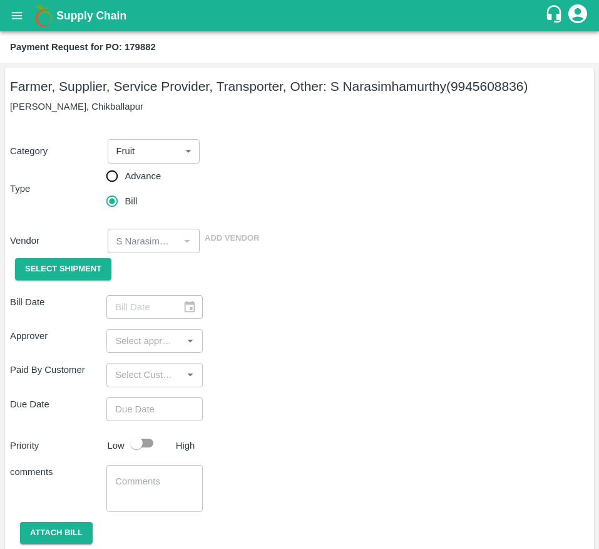
type input "[DATE]"
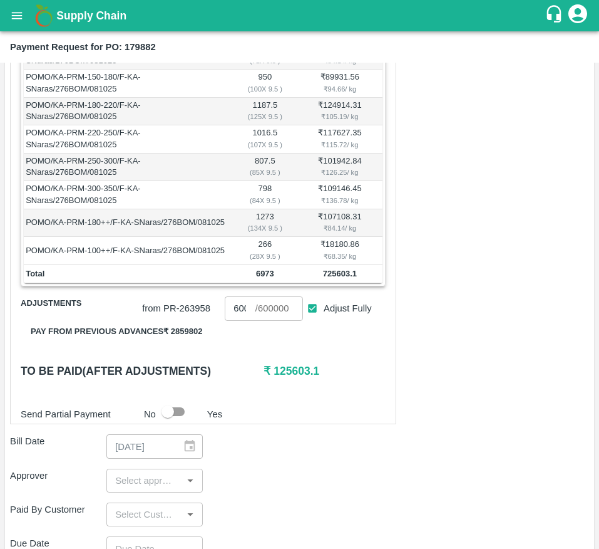
scroll to position [297, 0]
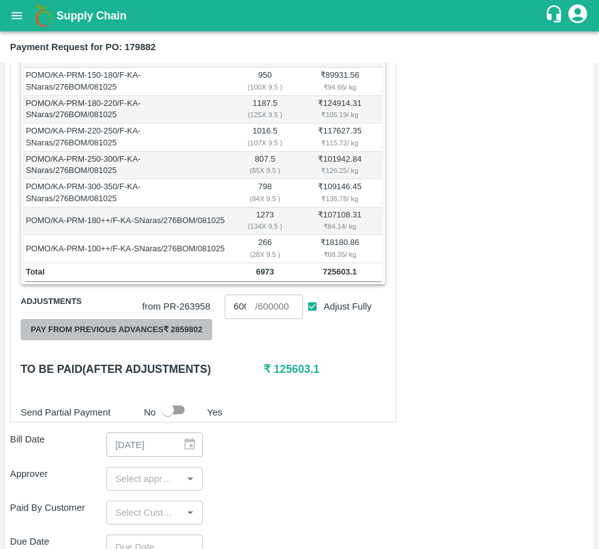
click at [171, 341] on button "Pay from previous advances ₹ 2859802" at bounding box center [117, 330] width 192 height 22
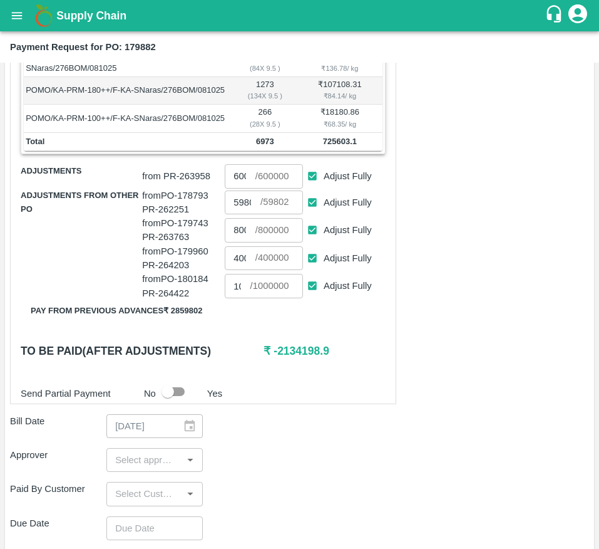
scroll to position [426, 0]
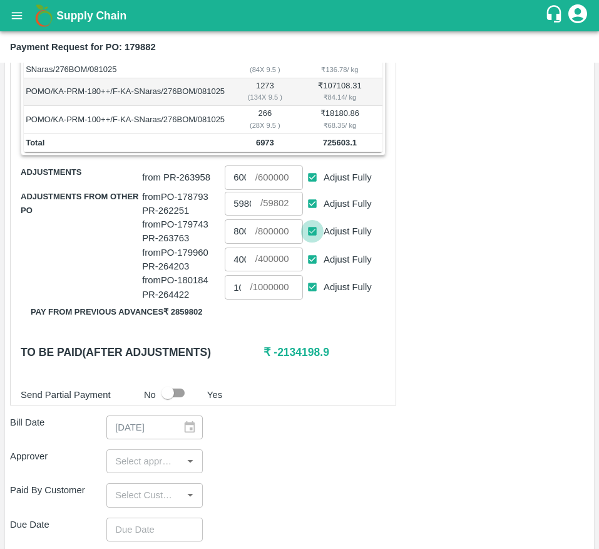
click at [309, 243] on input "Adjust Fully" at bounding box center [312, 231] width 23 height 23
checkbox input "false"
type input "0"
click at [313, 271] on input "Adjust Fully" at bounding box center [312, 259] width 23 height 23
checkbox input "false"
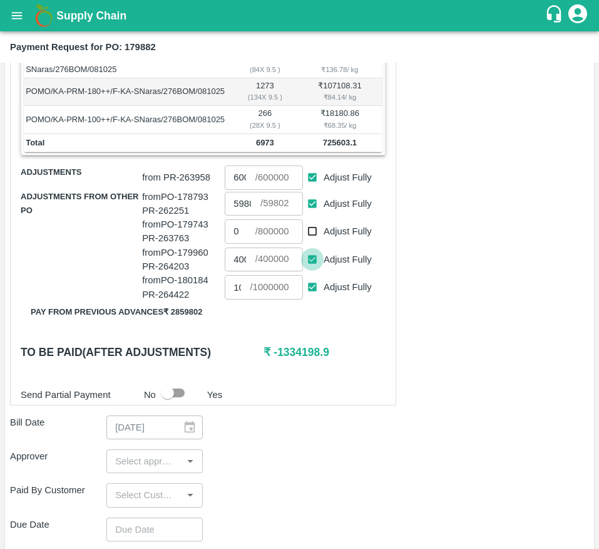
type input "0"
click at [311, 299] on input "Adjust Fully" at bounding box center [312, 287] width 23 height 23
checkbox input "false"
type input "0"
drag, startPoint x: 274, startPoint y: 363, endPoint x: 320, endPoint y: 364, distance: 46.3
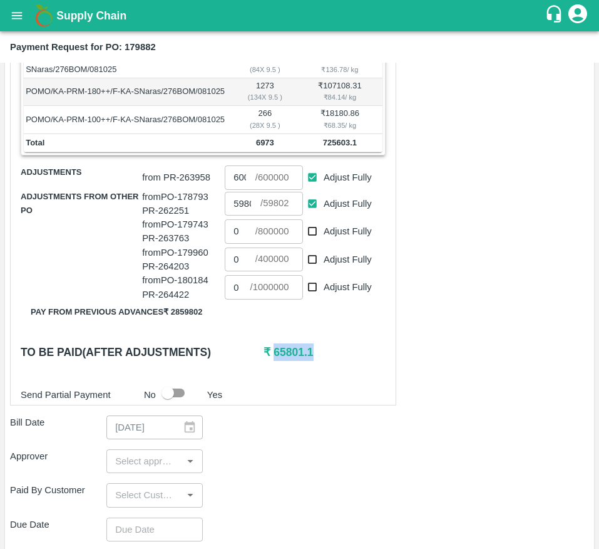
click at [320, 361] on h6 "₹ 65801.1" at bounding box center [324, 352] width 121 height 18
click at [239, 243] on input "0" at bounding box center [240, 231] width 30 height 24
type input "65750"
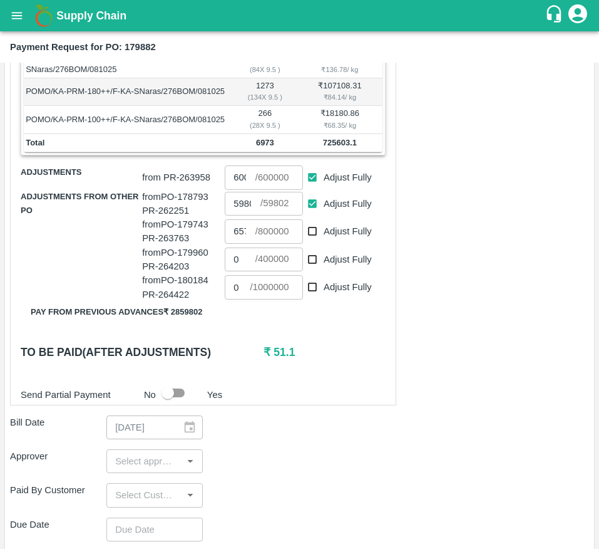
click at [363, 380] on div "Shipment - SHIP/GREE/369402 Lots (Labels) Weight (Kgs) Total Price (₹) POMO/KA-…" at bounding box center [203, 131] width 386 height 547
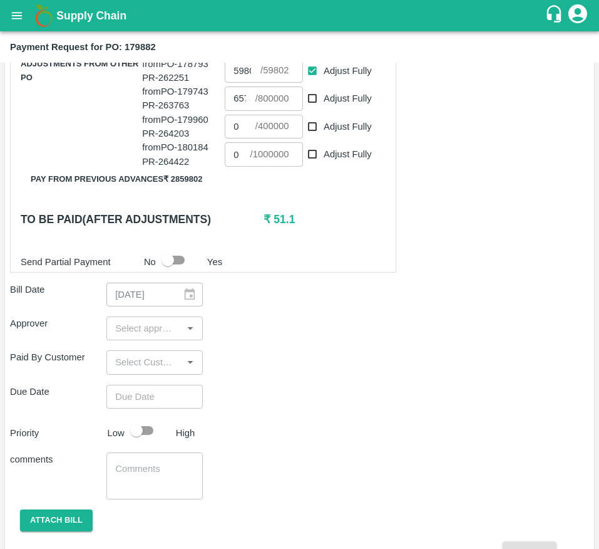
scroll to position [580, 0]
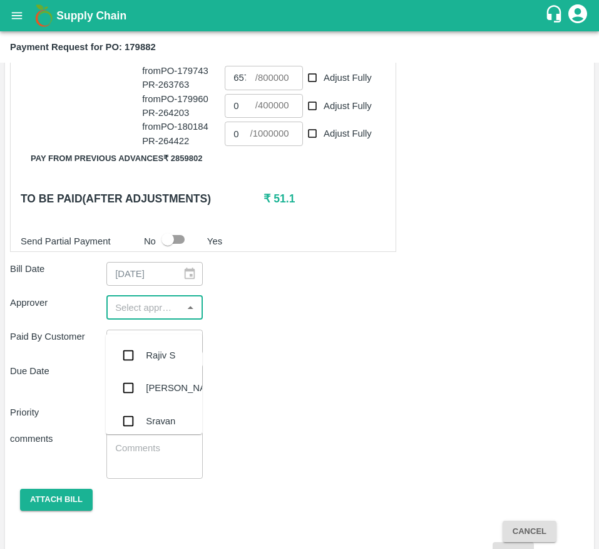
click at [147, 316] on input "input" at bounding box center [144, 307] width 68 height 16
type input "MUK"
click at [141, 342] on div "[PERSON_NAME]" at bounding box center [154, 355] width 96 height 33
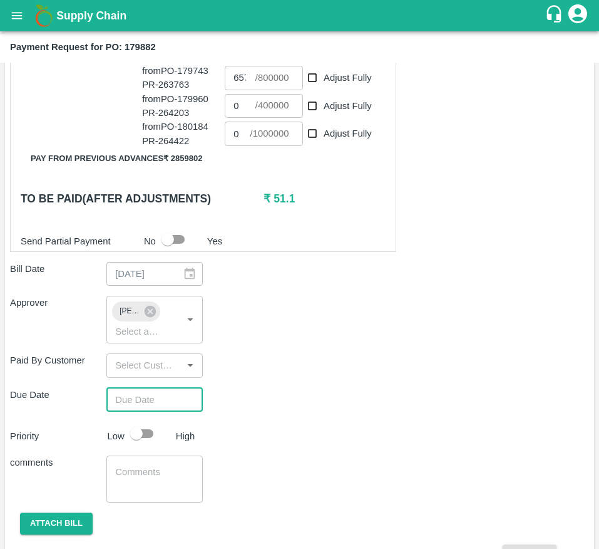
type input "DD/MM/YYYY hh:mm aa"
click at [129, 408] on input "DD/MM/YYYY hh:mm aa" at bounding box center [150, 400] width 88 height 24
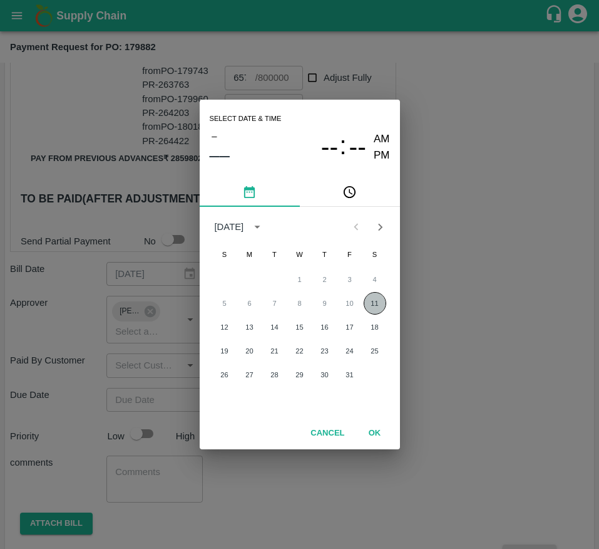
click at [369, 307] on button "11" at bounding box center [375, 303] width 23 height 23
type input "[DATE] 12:00 AM"
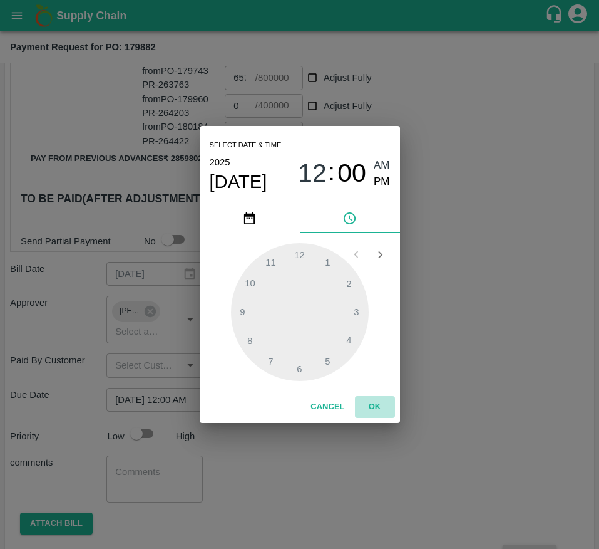
click at [371, 402] on button "OK" at bounding box center [375, 407] width 40 height 22
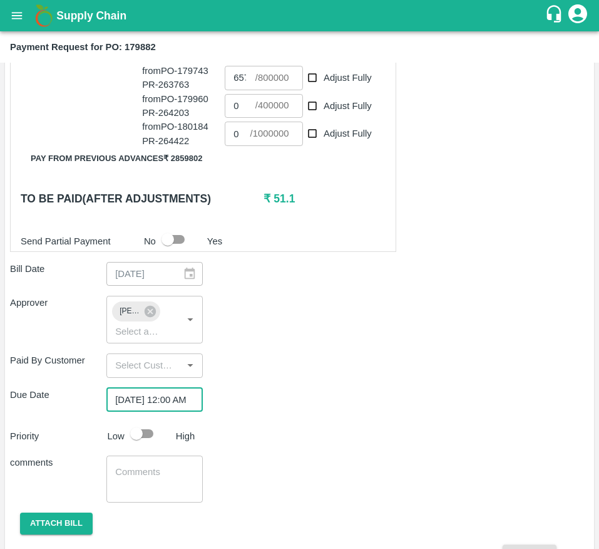
scroll to position [0, 0]
click at [135, 440] on input "checkbox" at bounding box center [136, 433] width 71 height 24
checkbox input "true"
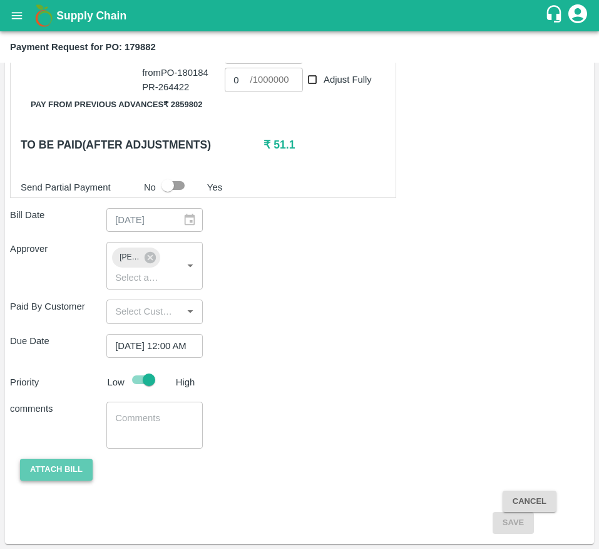
click at [74, 470] on button "Attach bill" at bounding box center [56, 469] width 73 height 22
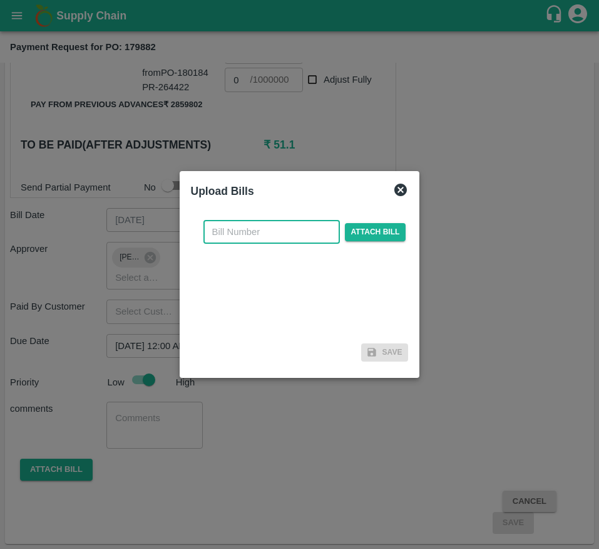
click at [255, 229] on input "text" at bounding box center [272, 232] width 137 height 24
type input "179882"
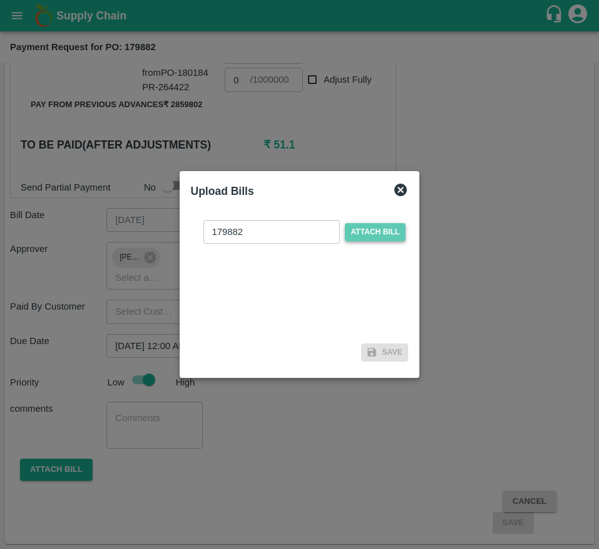
click at [369, 232] on span "Attach bill" at bounding box center [375, 232] width 61 height 18
click at [0, 0] on input "Attach bill" at bounding box center [0, 0] width 0 height 0
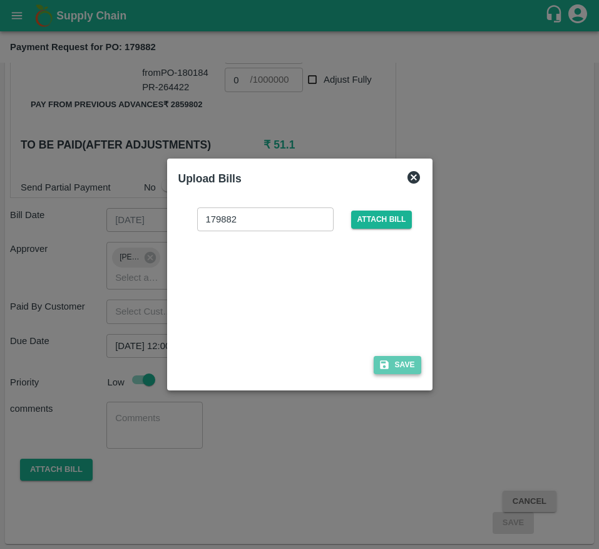
click at [403, 368] on button "Save" at bounding box center [398, 365] width 48 height 18
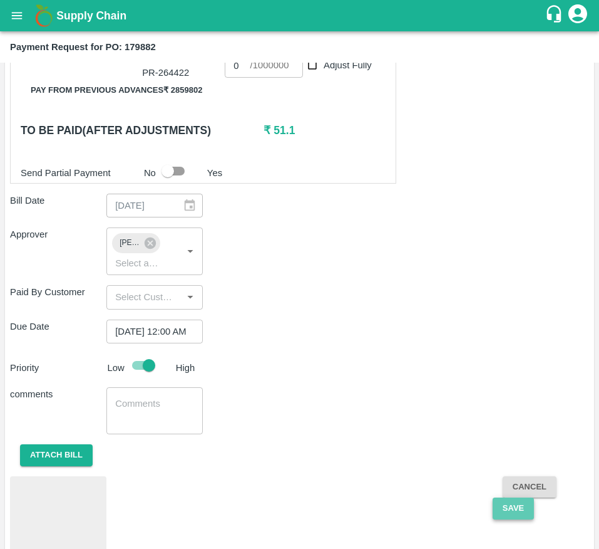
click at [507, 519] on button "Save" at bounding box center [513, 508] width 41 height 22
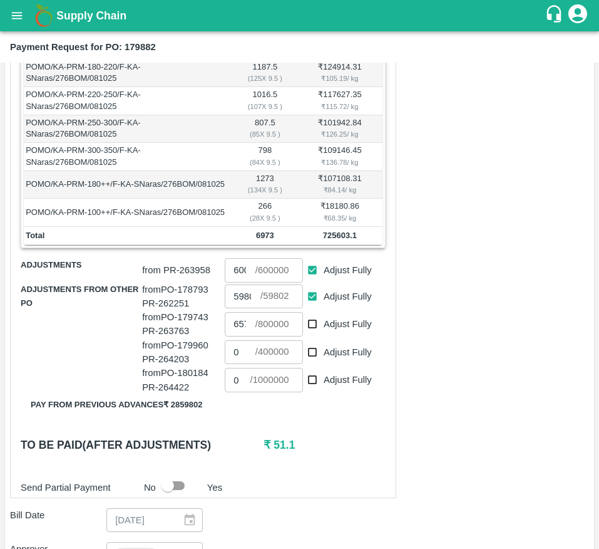
scroll to position [332, 0]
